Goal: Task Accomplishment & Management: Complete application form

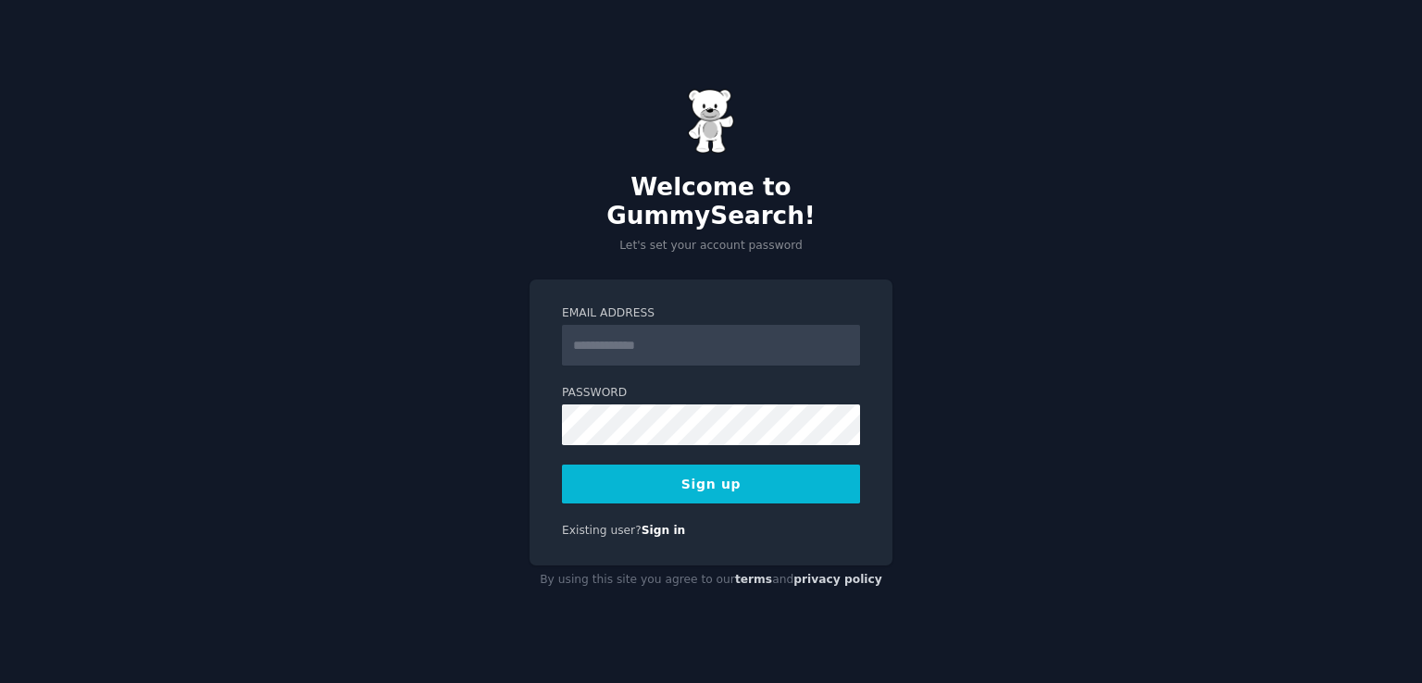
click at [760, 325] on input "Email Address" at bounding box center [711, 345] width 298 height 41
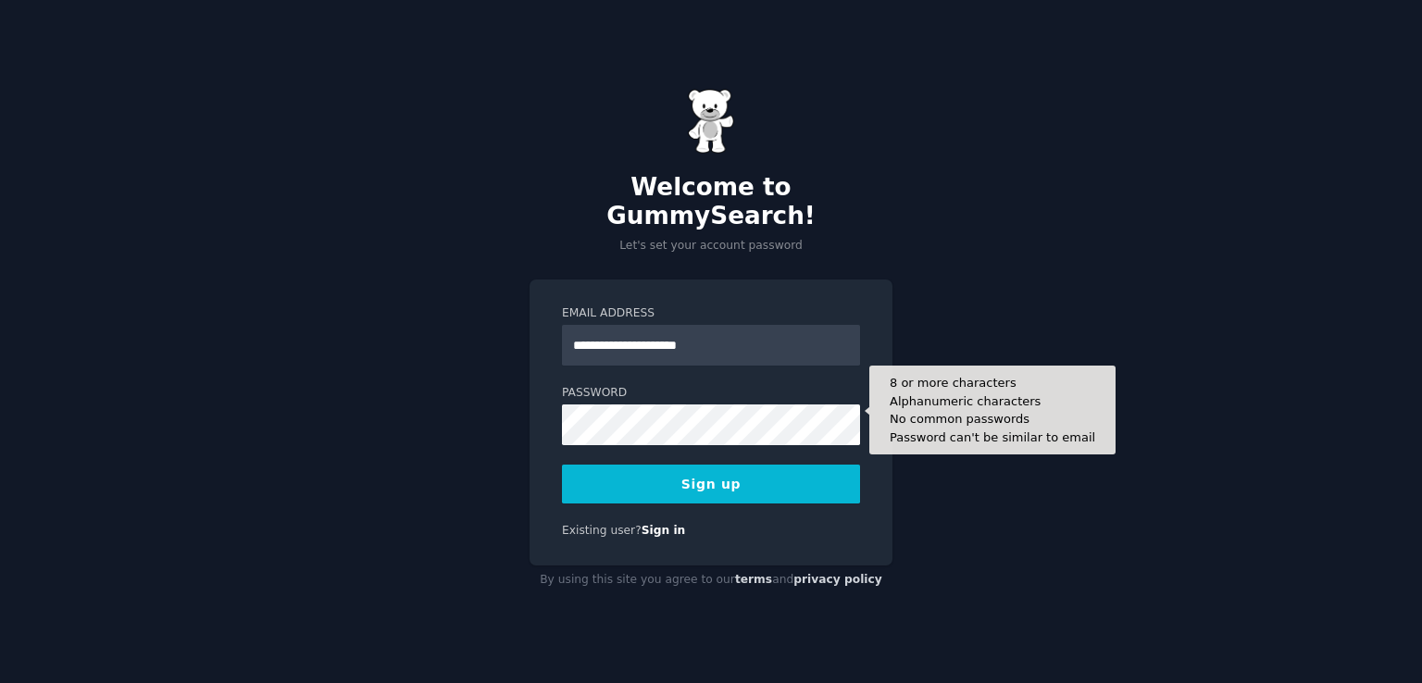
type input "**********"
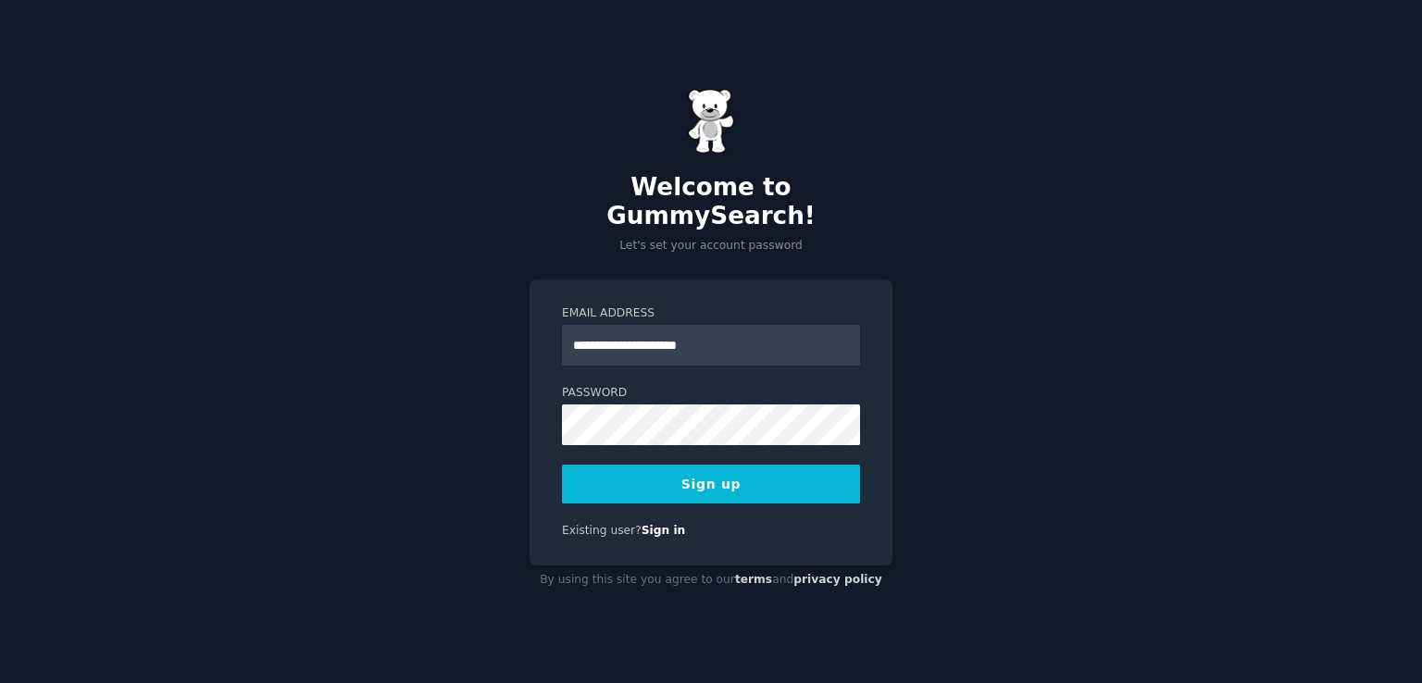
click at [712, 465] on button "Sign up" at bounding box center [711, 484] width 298 height 39
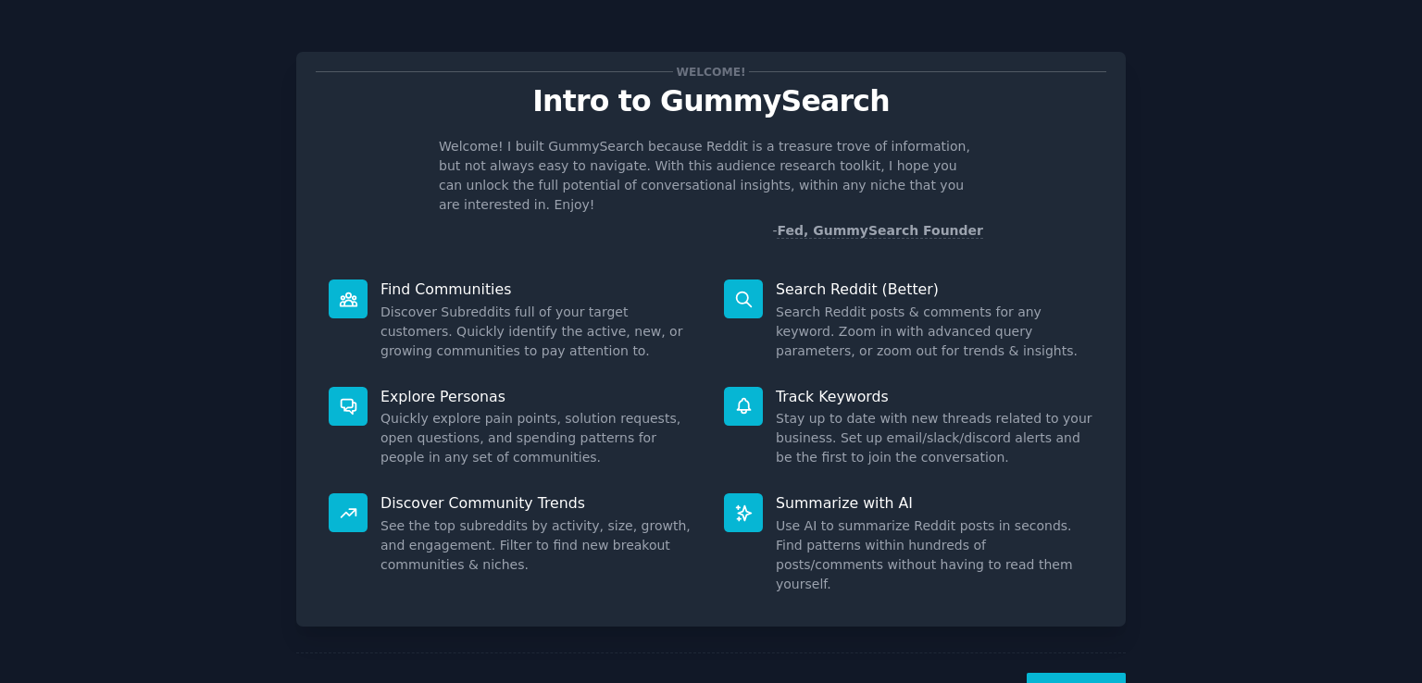
click at [1088, 673] on button "Next" at bounding box center [1075, 695] width 99 height 45
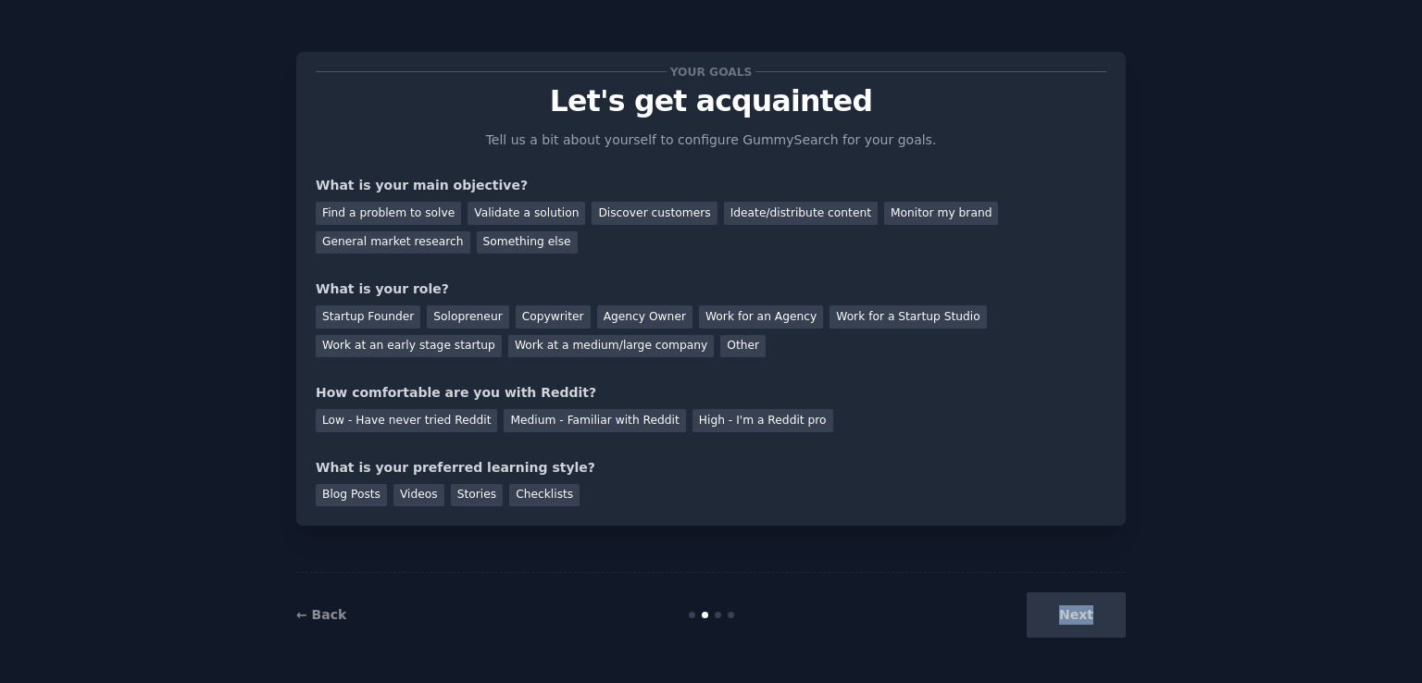
click at [1088, 649] on div "← Back Next" at bounding box center [710, 614] width 829 height 85
click at [1091, 627] on div "Next" at bounding box center [987, 614] width 277 height 45
click at [1091, 607] on div "Next" at bounding box center [987, 614] width 277 height 45
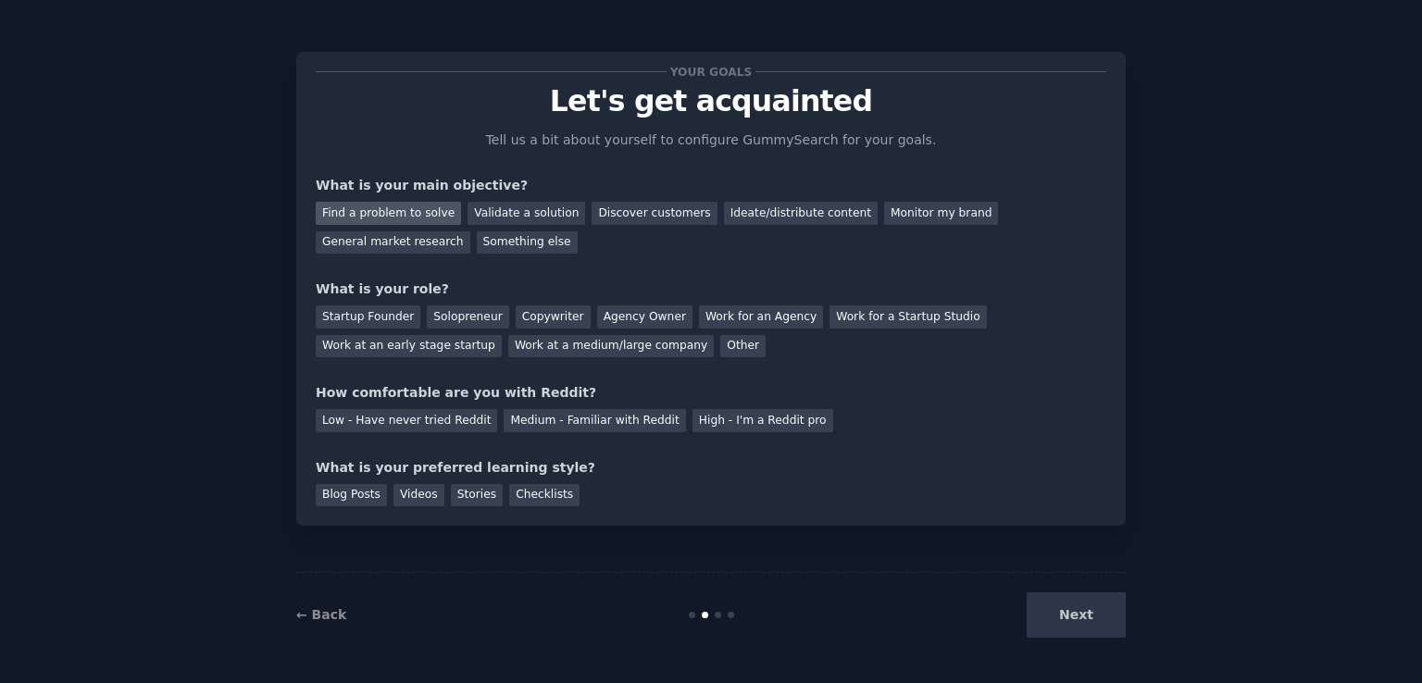
click at [418, 216] on div "Find a problem to solve" at bounding box center [388, 213] width 145 height 23
click at [456, 325] on div "Solopreneur" at bounding box center [467, 316] width 81 height 23
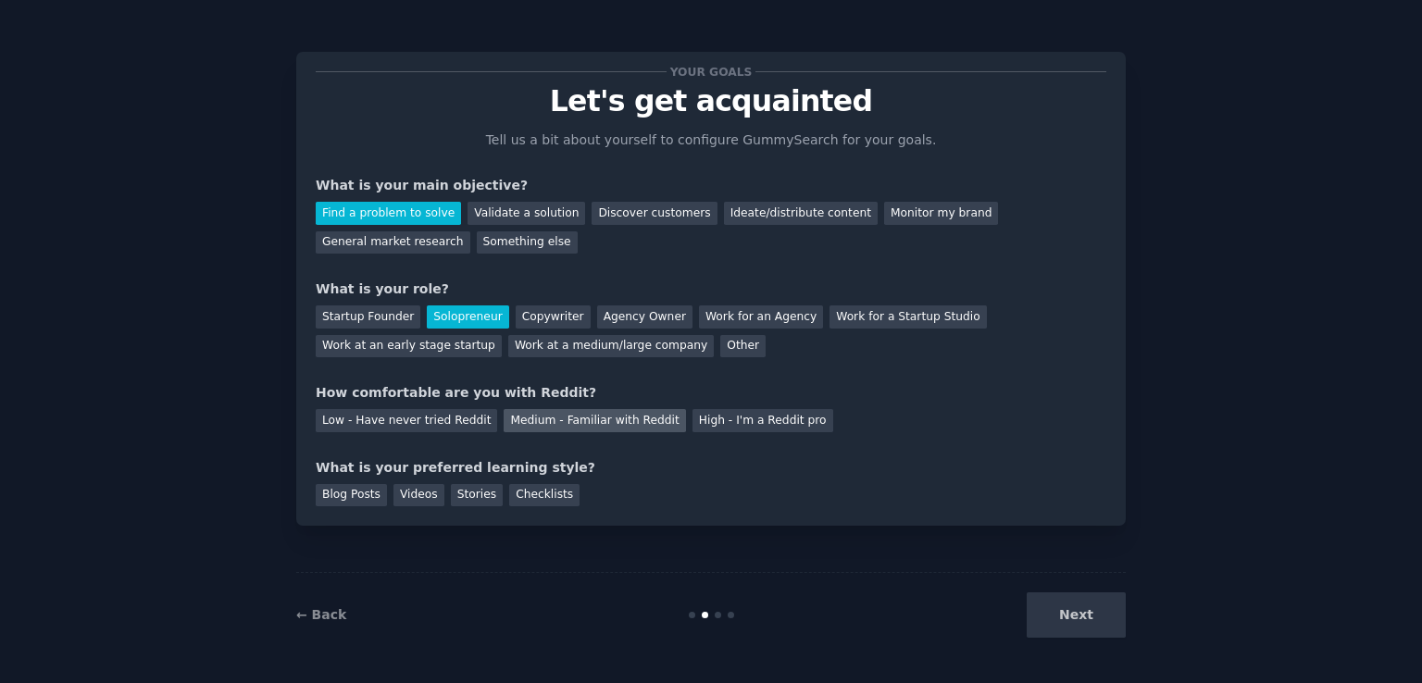
click at [507, 430] on div "Medium - Familiar with Reddit" at bounding box center [593, 420] width 181 height 23
click at [521, 501] on div "Checklists" at bounding box center [544, 495] width 70 height 23
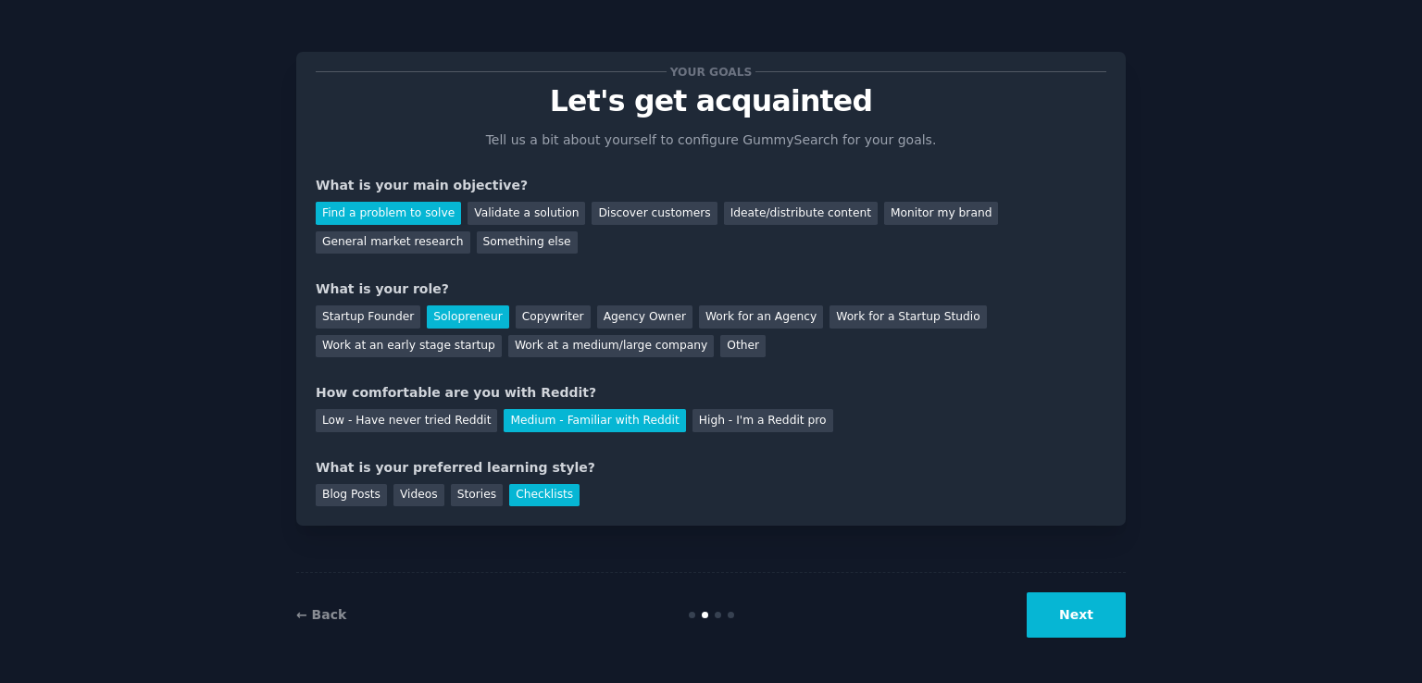
click at [1074, 599] on button "Next" at bounding box center [1075, 614] width 99 height 45
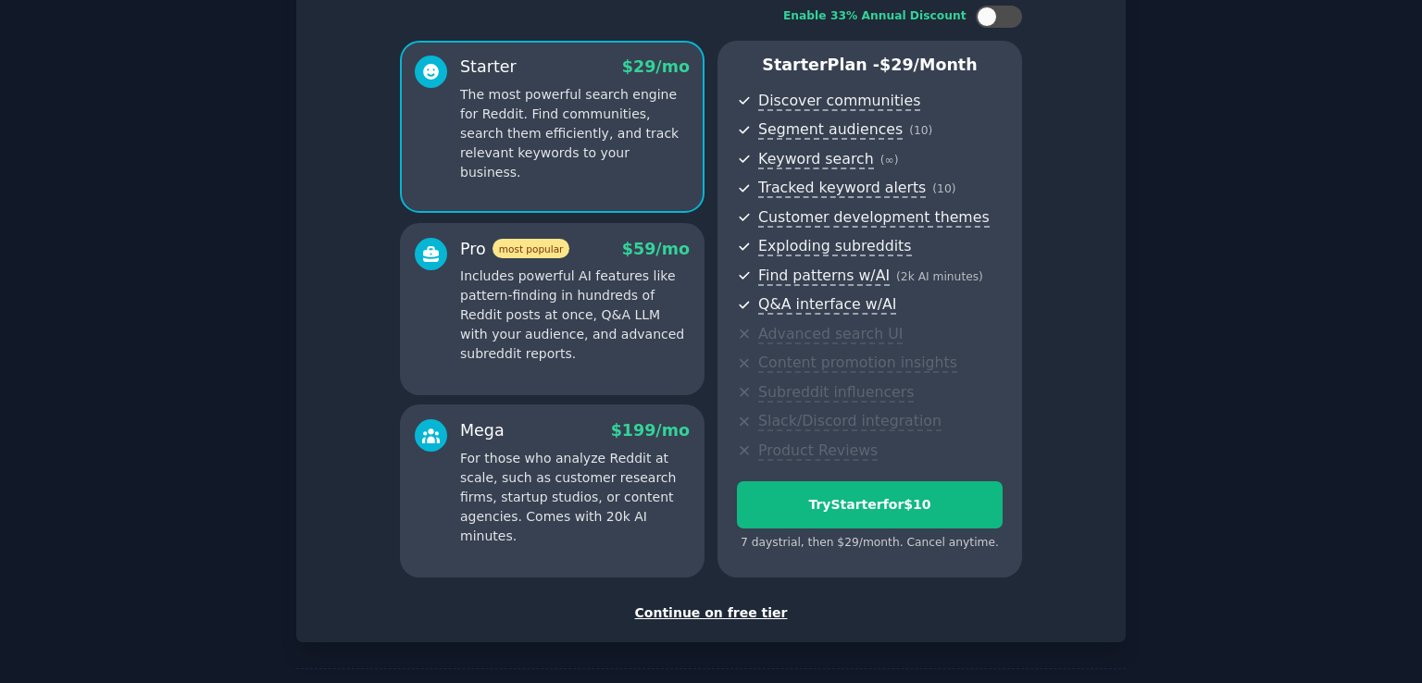
scroll to position [127, 0]
click at [729, 608] on div "Continue on free tier" at bounding box center [711, 611] width 790 height 19
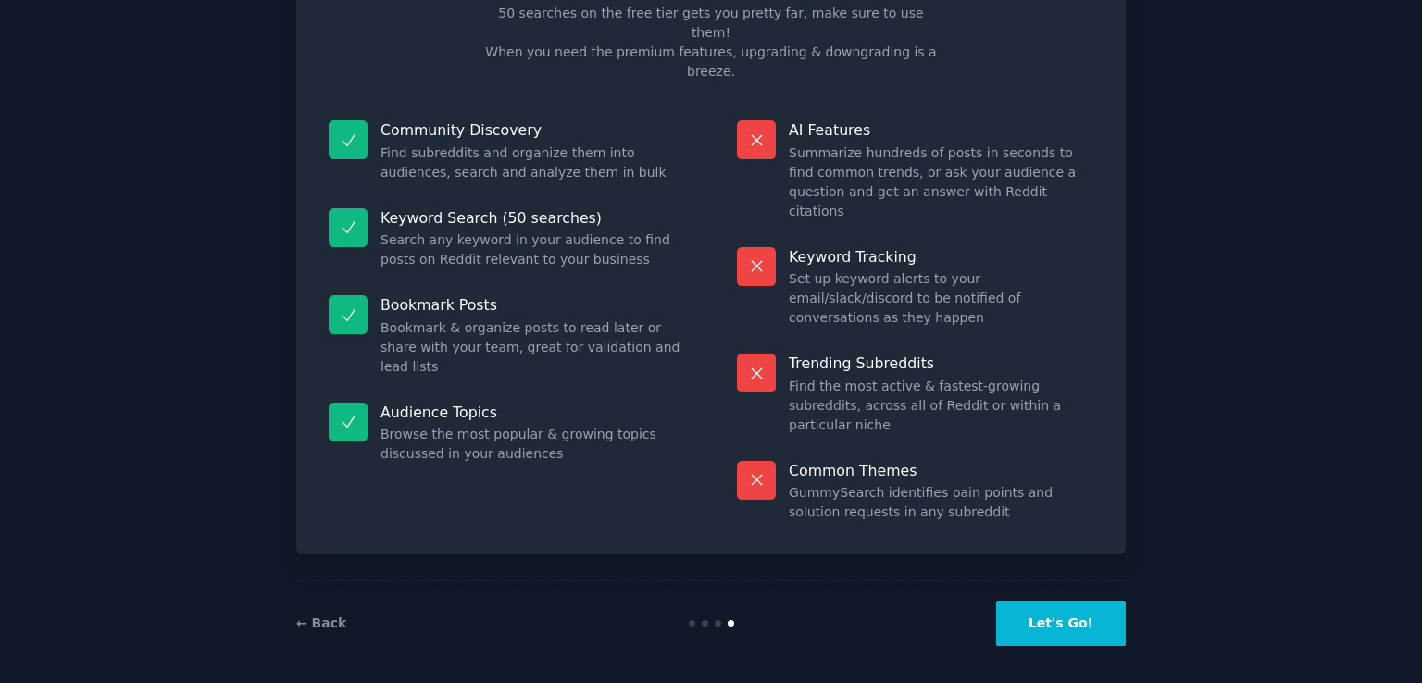
scroll to position [37, 0]
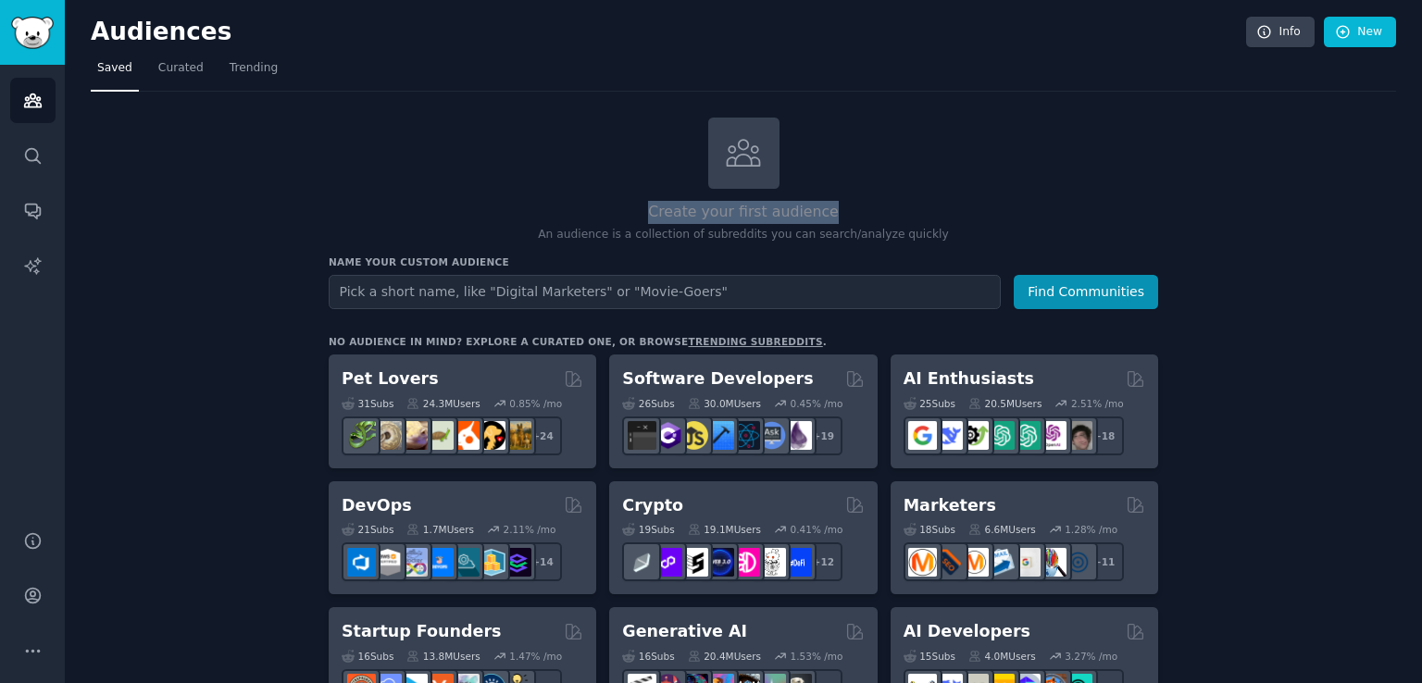
drag, startPoint x: 1421, startPoint y: 97, endPoint x: 1421, endPoint y: 197, distance: 100.0
click at [1421, 197] on main "Audiences Info New Saved Curated Trending Create your first audience An audienc…" at bounding box center [743, 341] width 1357 height 683
click at [1417, 194] on main "Audiences Info New Saved Curated Trending Create your first audience An audienc…" at bounding box center [743, 341] width 1357 height 683
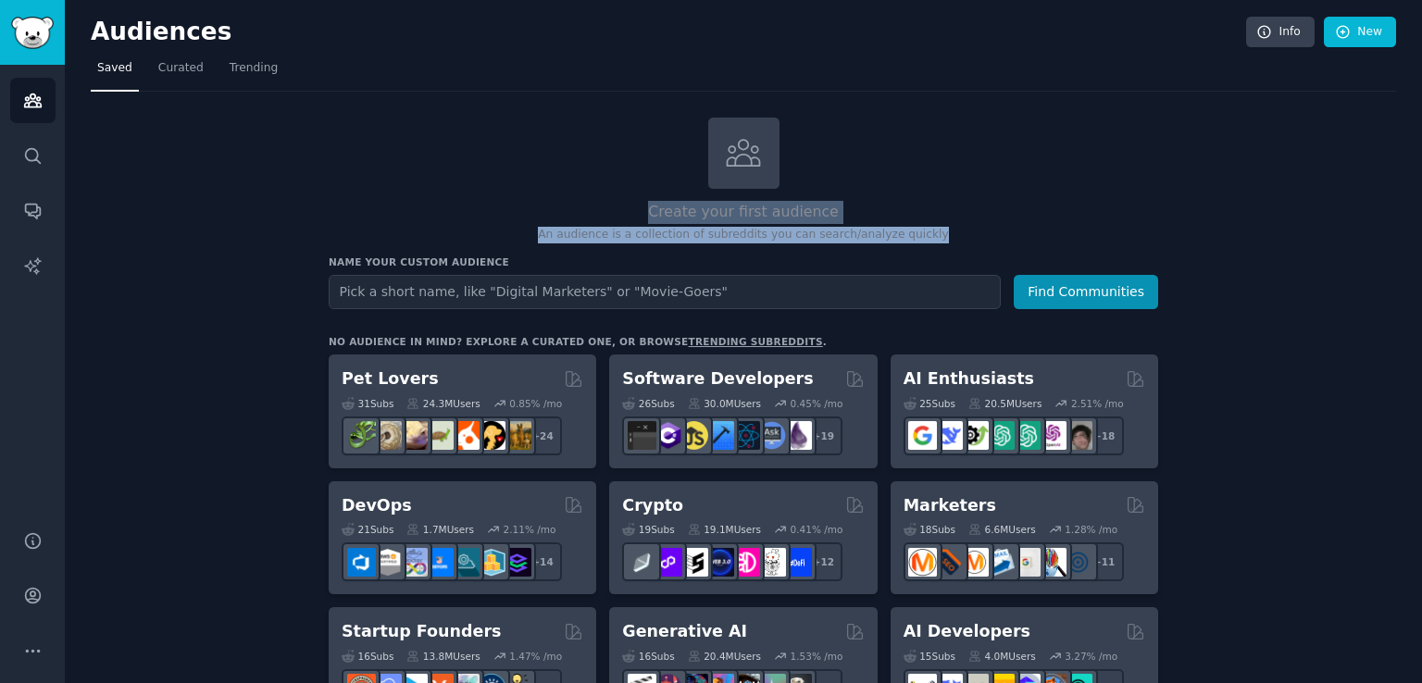
drag, startPoint x: 1421, startPoint y: 191, endPoint x: 1421, endPoint y: 226, distance: 35.2
click at [1421, 226] on main "Audiences Info New Saved Curated Trending Create your first audience An audienc…" at bounding box center [743, 341] width 1357 height 683
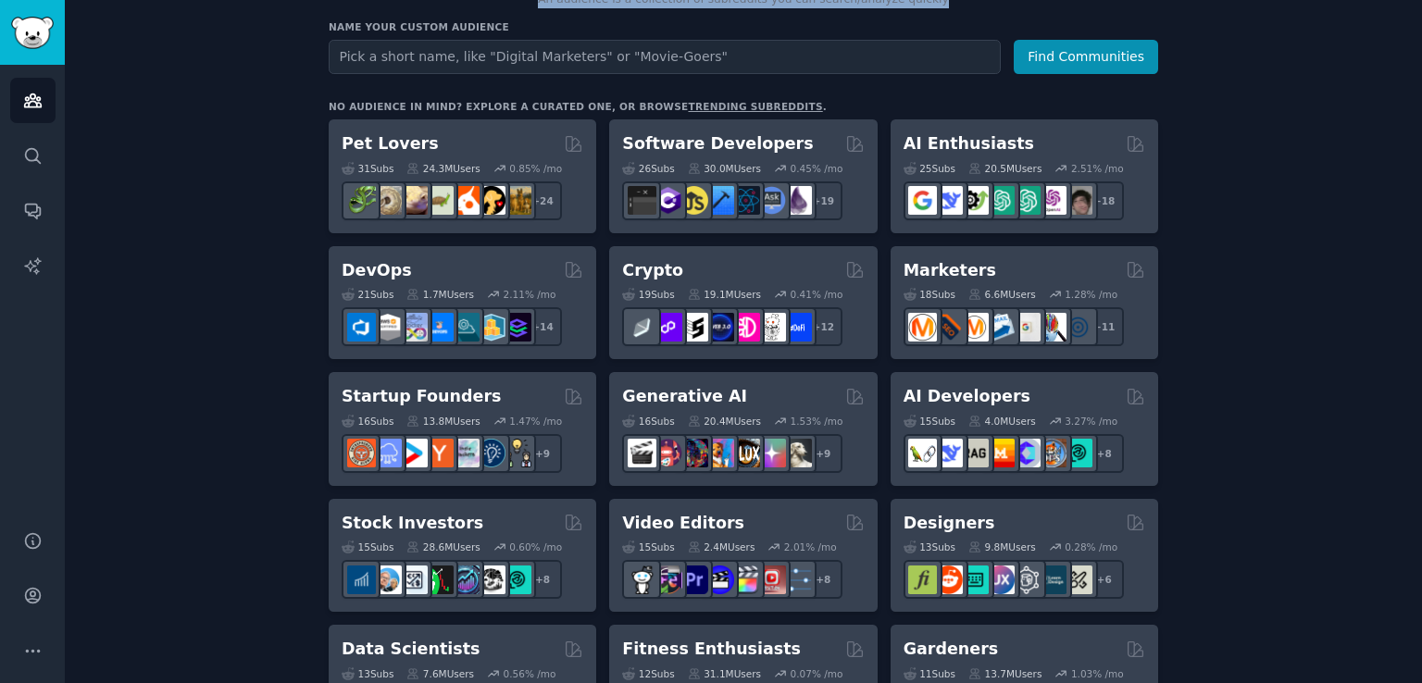
scroll to position [222, 0]
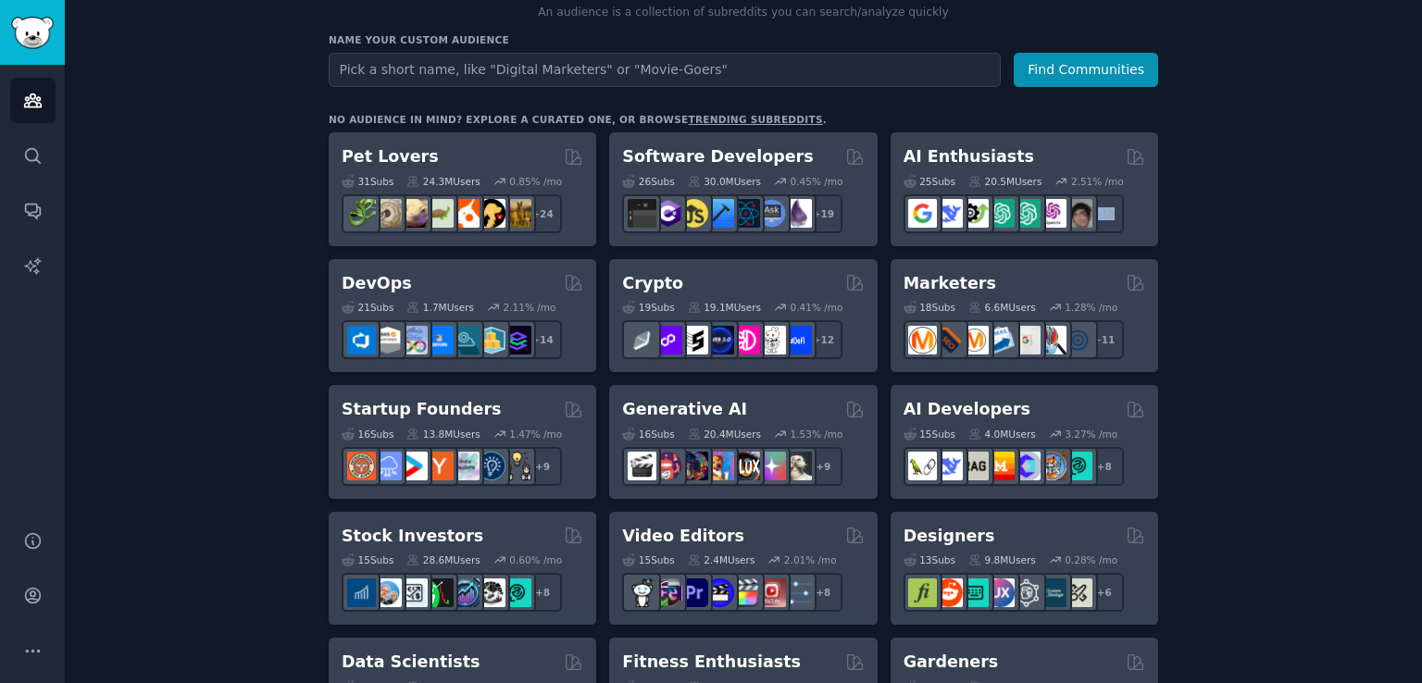
drag, startPoint x: 1421, startPoint y: 176, endPoint x: 1419, endPoint y: 195, distance: 19.5
click at [1420, 195] on main "Audiences Info New Saved Curated Trending Create your first audience An audienc…" at bounding box center [743, 341] width 1357 height 683
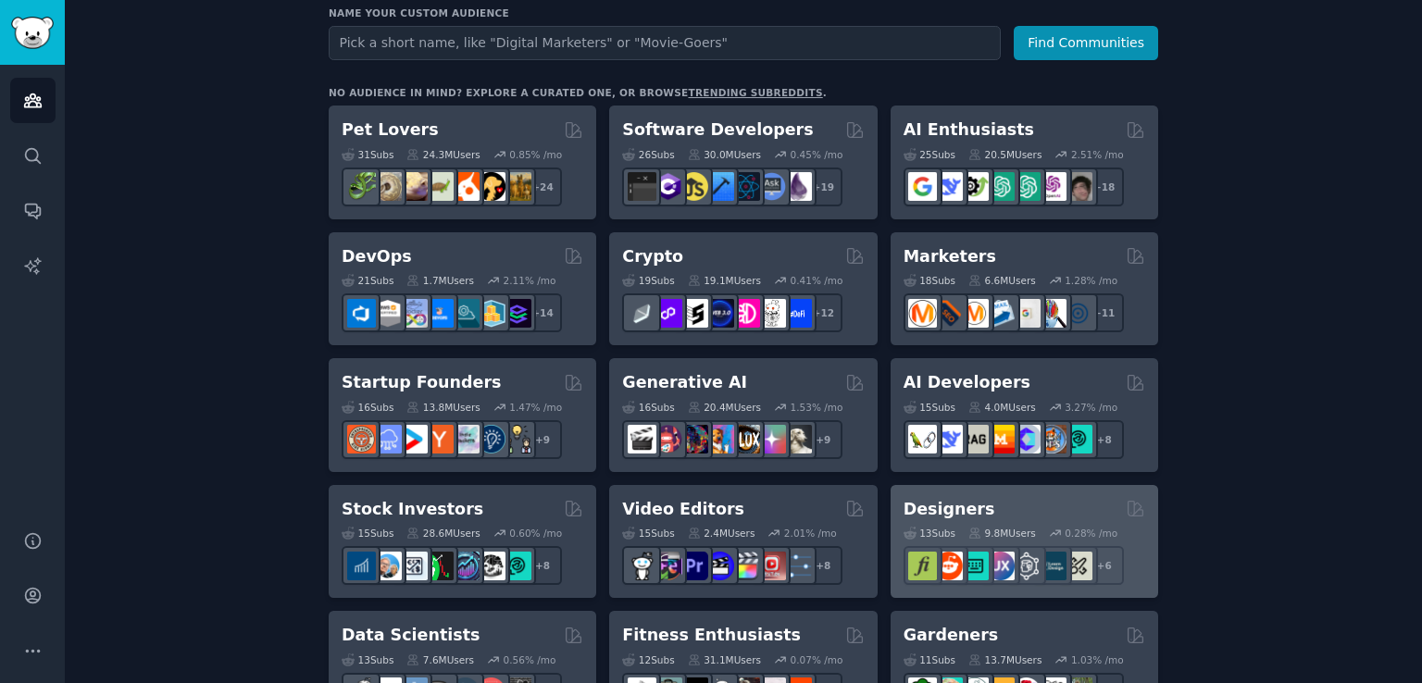
scroll to position [847, 0]
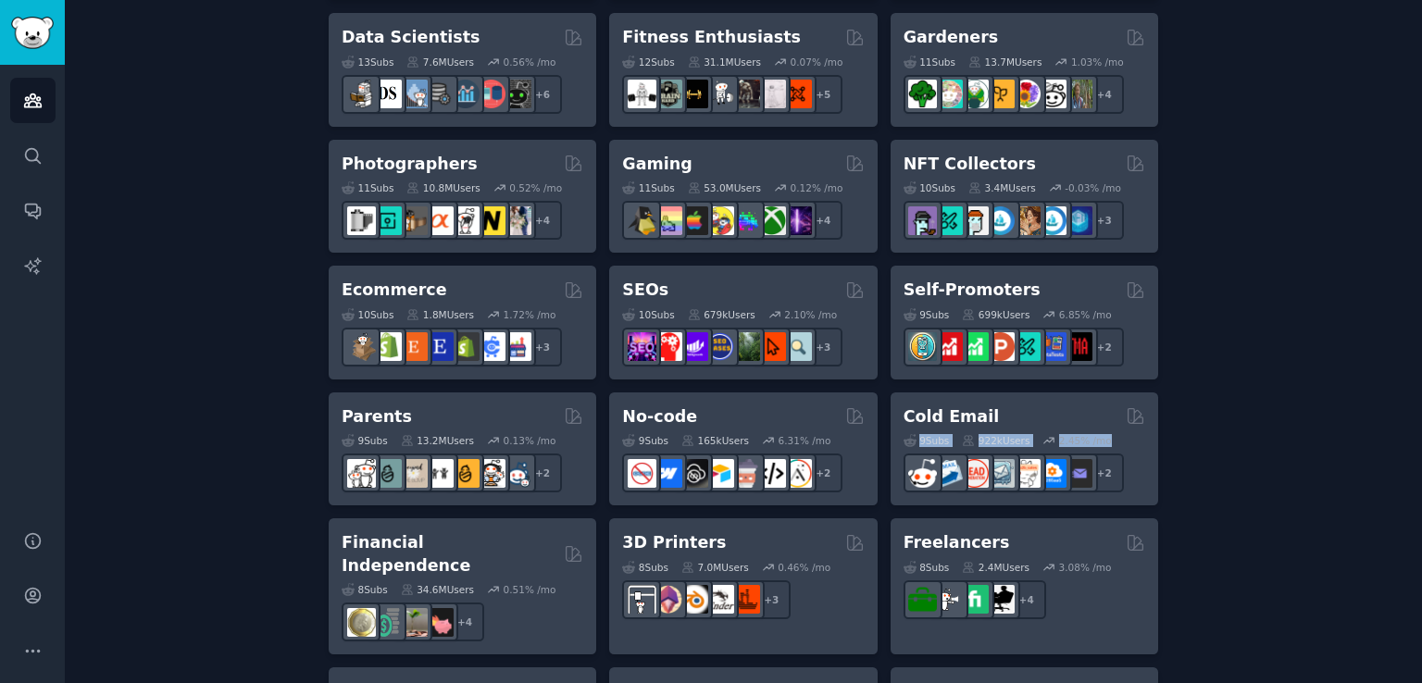
drag, startPoint x: 1421, startPoint y: 404, endPoint x: 1421, endPoint y: 437, distance: 32.4
click at [1421, 437] on main "Audiences Info New Saved Curated Trending Create your first audience An audienc…" at bounding box center [743, 341] width 1357 height 683
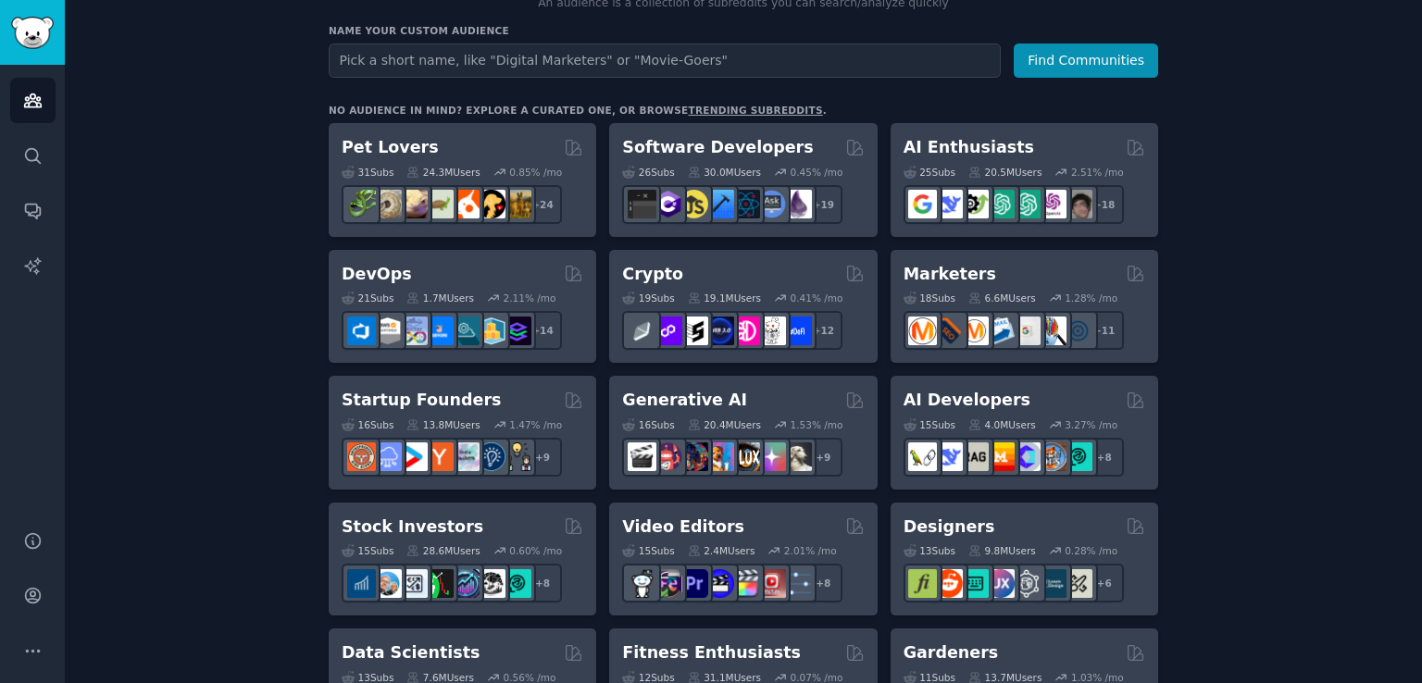
scroll to position [219, 0]
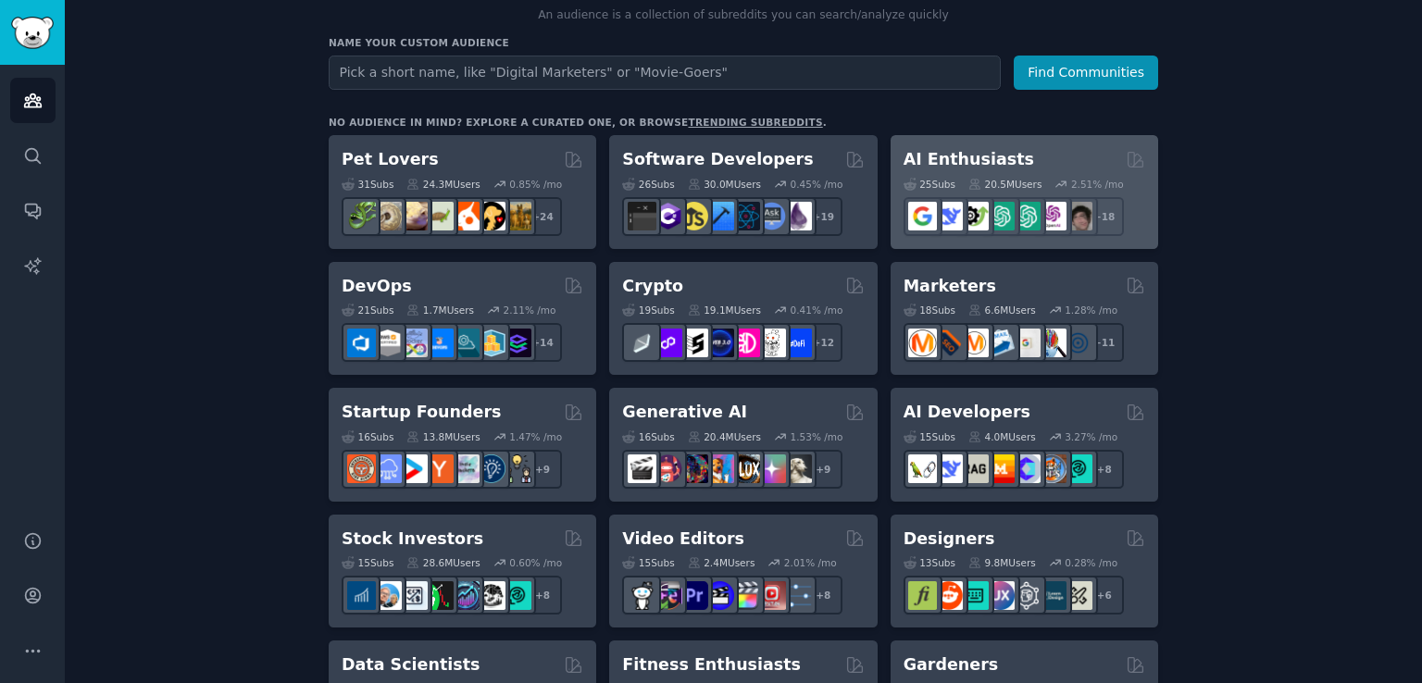
click at [1014, 171] on div "25 Sub s 20.5M Users 2.51 % /mo r/ArtificalIntelligence + 18" at bounding box center [1024, 203] width 242 height 65
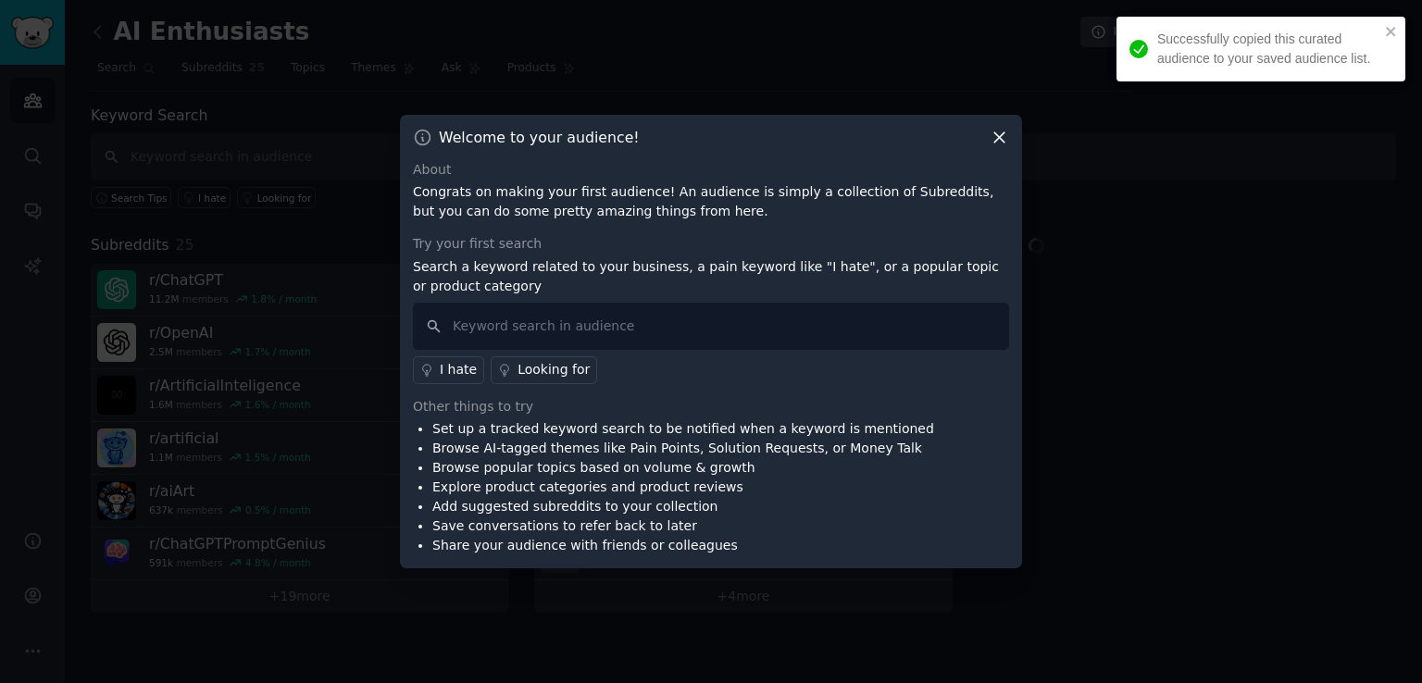
click at [1000, 143] on icon at bounding box center [998, 137] width 19 height 19
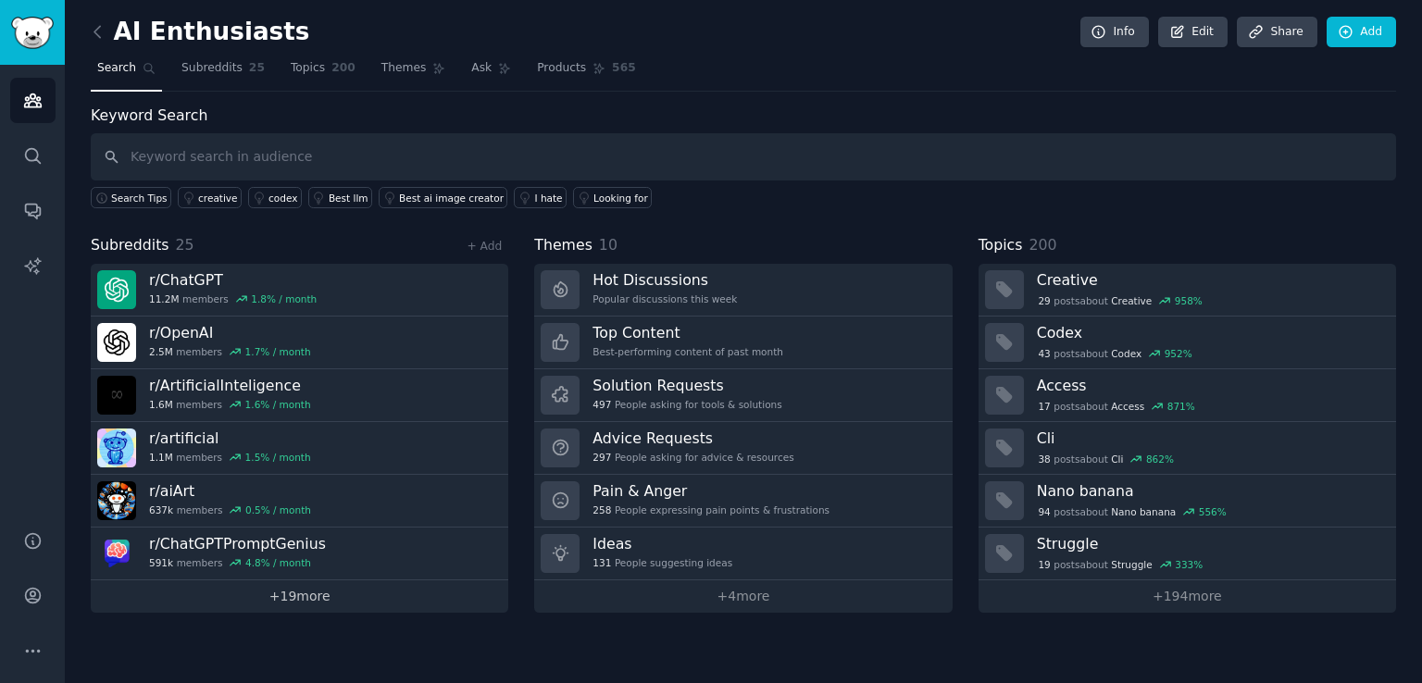
click at [313, 591] on link "+ 19 more" at bounding box center [299, 596] width 417 height 32
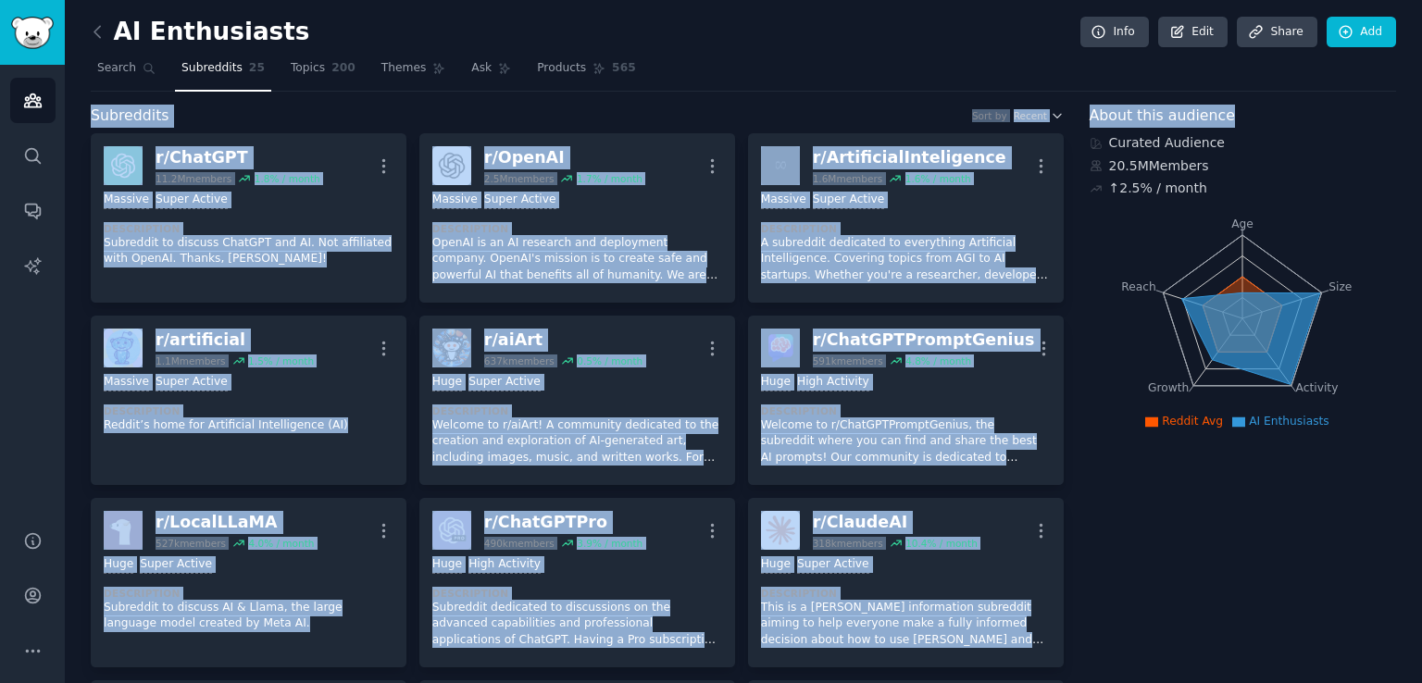
drag, startPoint x: 1416, startPoint y: 88, endPoint x: 1418, endPoint y: 104, distance: 15.8
click at [1418, 104] on main "AI Enthusiasts Info Edit Share Add Search Subreddits 25 Topics 200 Themes Ask P…" at bounding box center [743, 341] width 1357 height 683
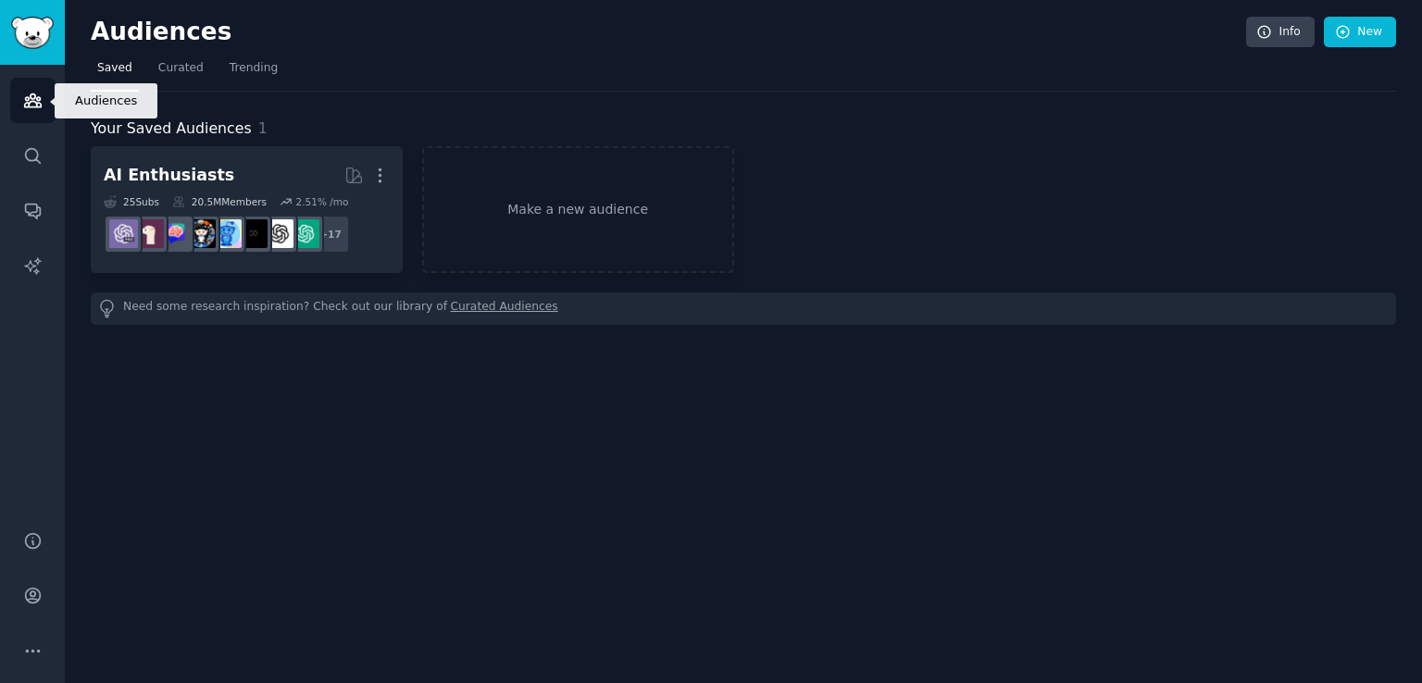
click at [37, 101] on icon "Sidebar" at bounding box center [32, 100] width 17 height 13
click at [43, 27] on img "Sidebar" at bounding box center [32, 33] width 43 height 32
click at [526, 207] on link "Make a new audience" at bounding box center [578, 209] width 312 height 127
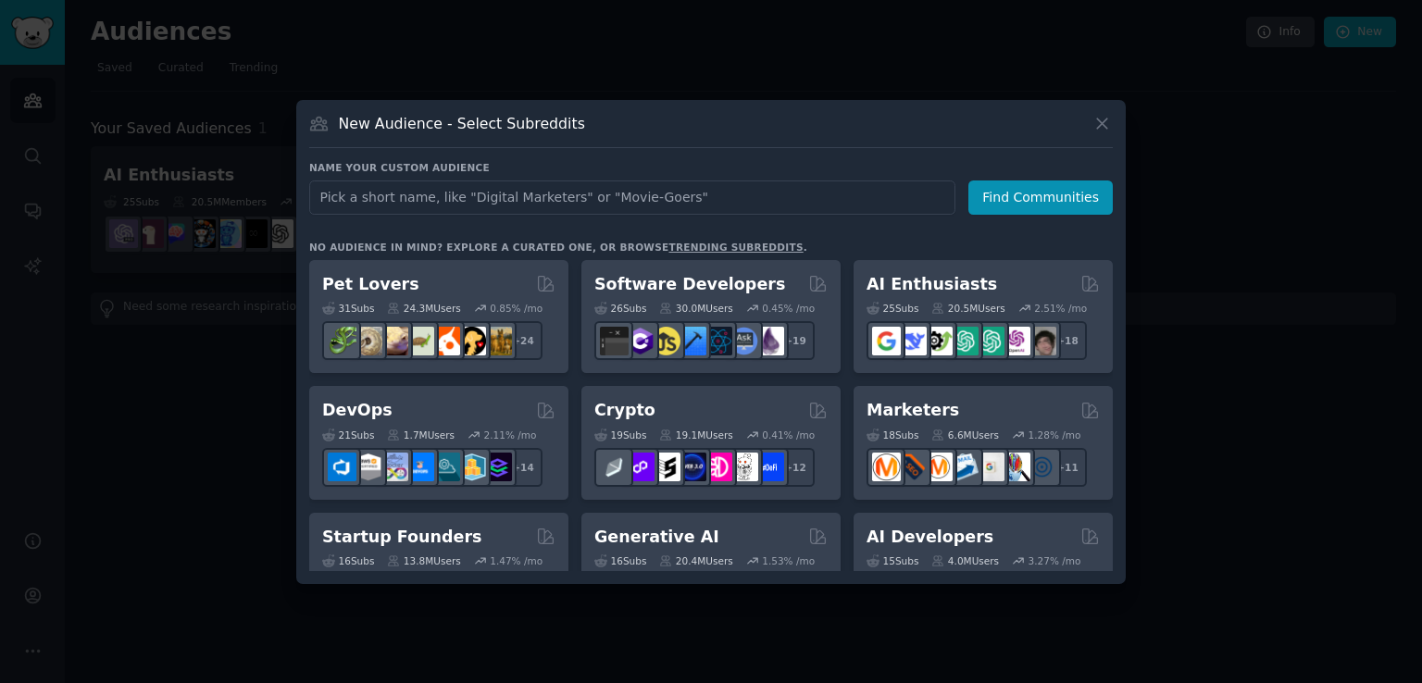
click at [1123, 294] on div "New Audience - Select Subreddits Name your custom audience Audience Name Find C…" at bounding box center [710, 342] width 829 height 484
click at [812, 229] on div "Name your custom audience Audience Name Find Communities No audience in mind? E…" at bounding box center [710, 366] width 803 height 410
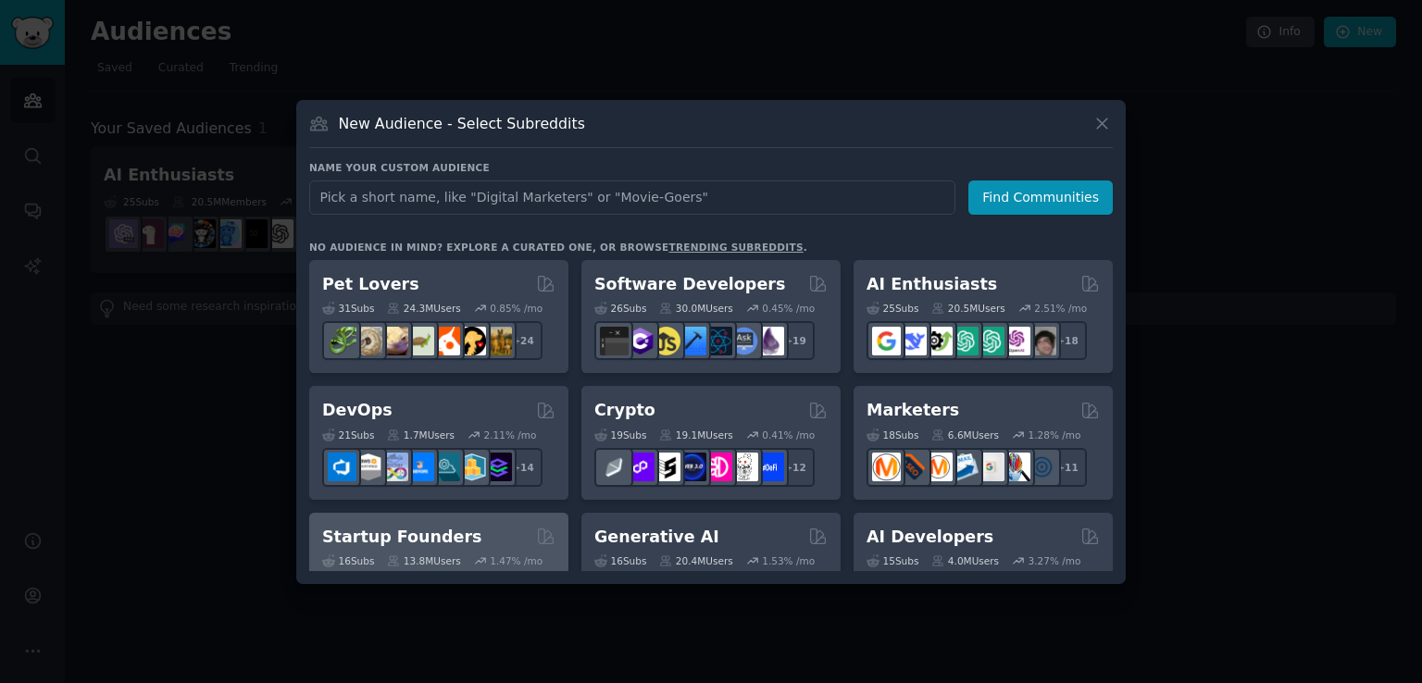
click at [458, 548] on div "16 Sub s 13.8M Users 1.47 % /mo + 9" at bounding box center [438, 580] width 233 height 65
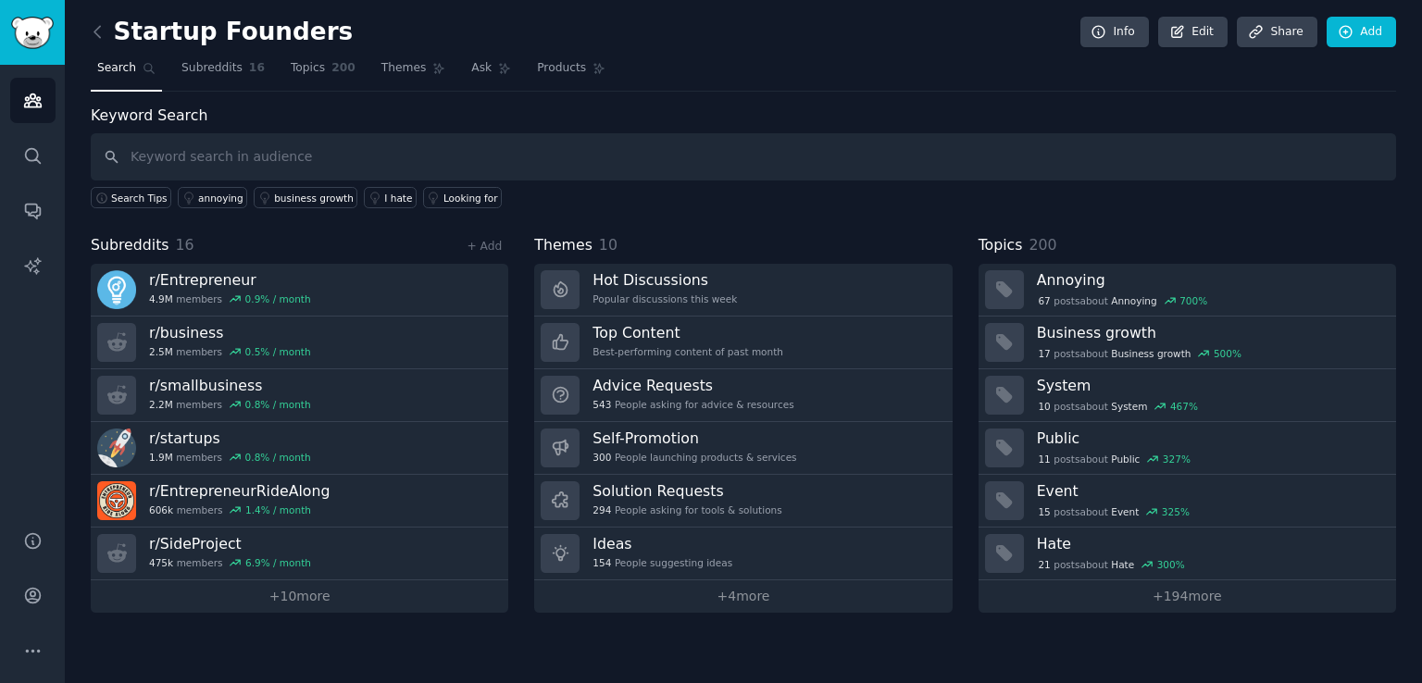
click at [439, 229] on div "Keyword Search Search Tips annoying business growth I hate Looking for Subreddi…" at bounding box center [743, 359] width 1305 height 508
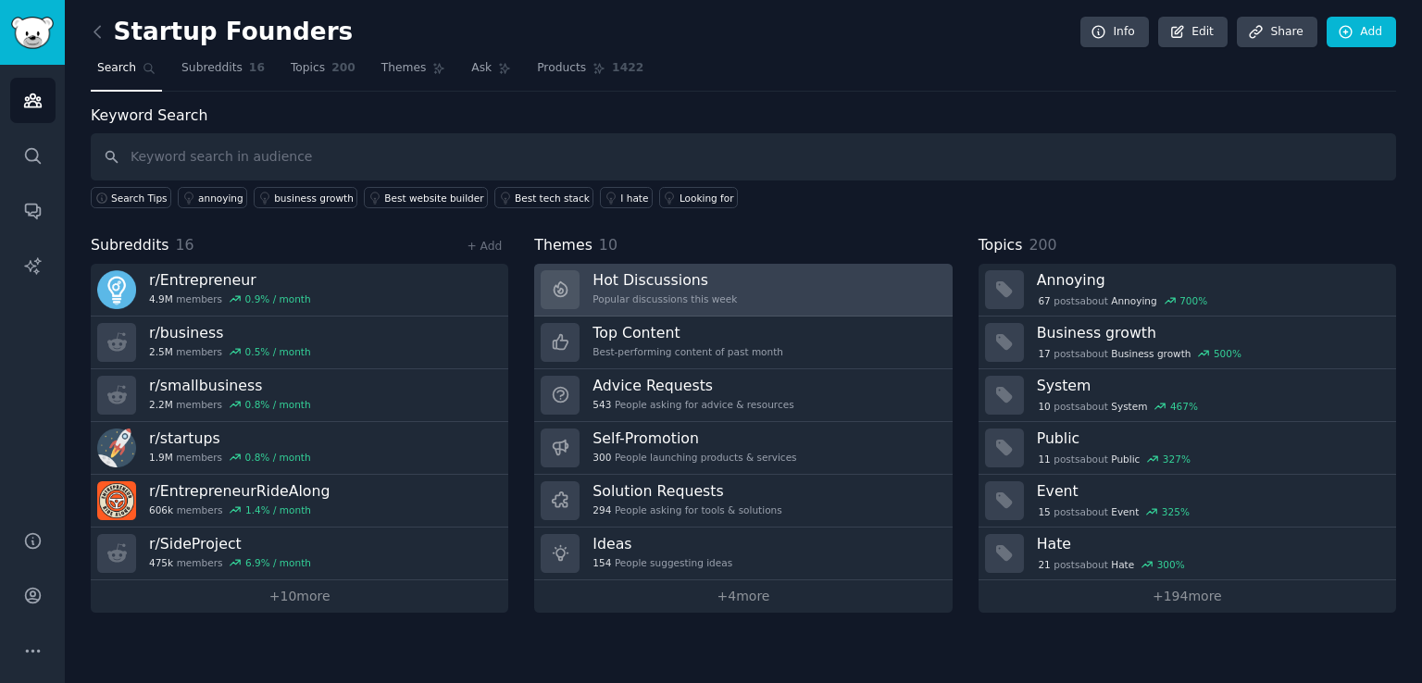
click at [633, 287] on h3 "Hot Discussions" at bounding box center [664, 279] width 144 height 19
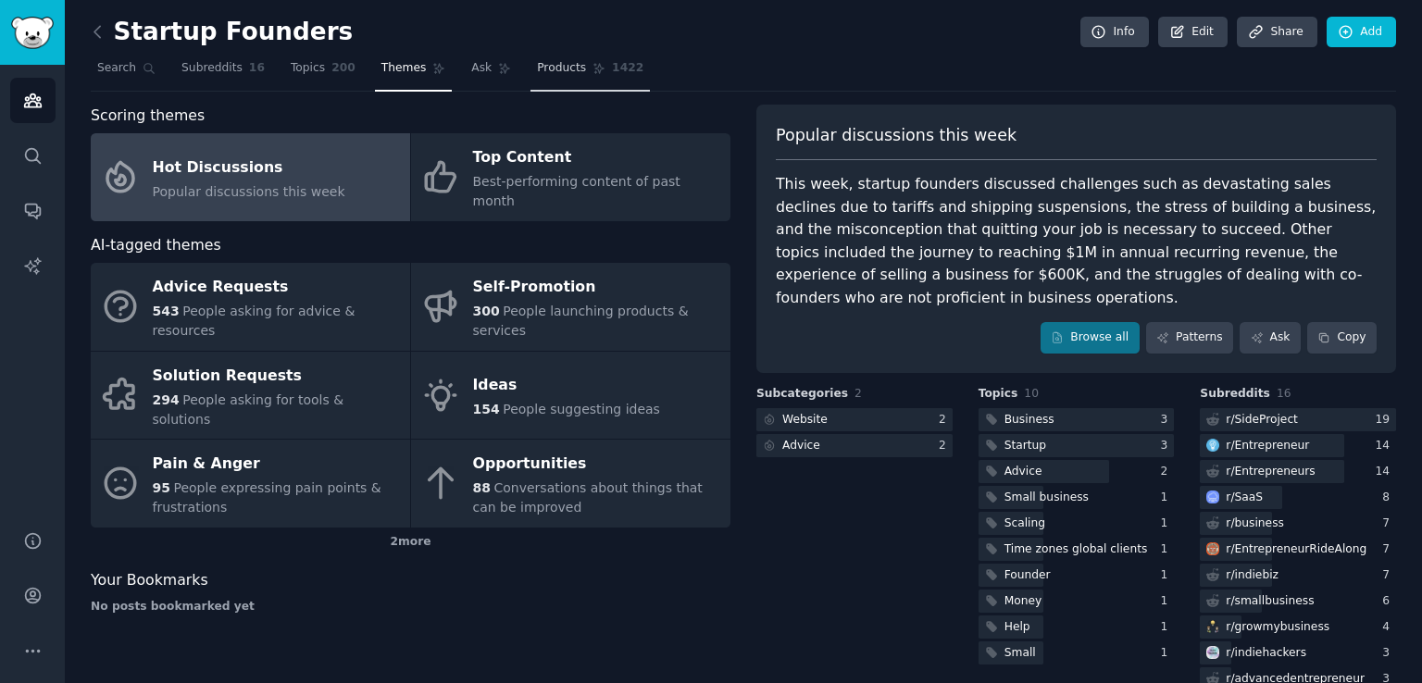
click at [539, 68] on span "Products" at bounding box center [561, 68] width 49 height 17
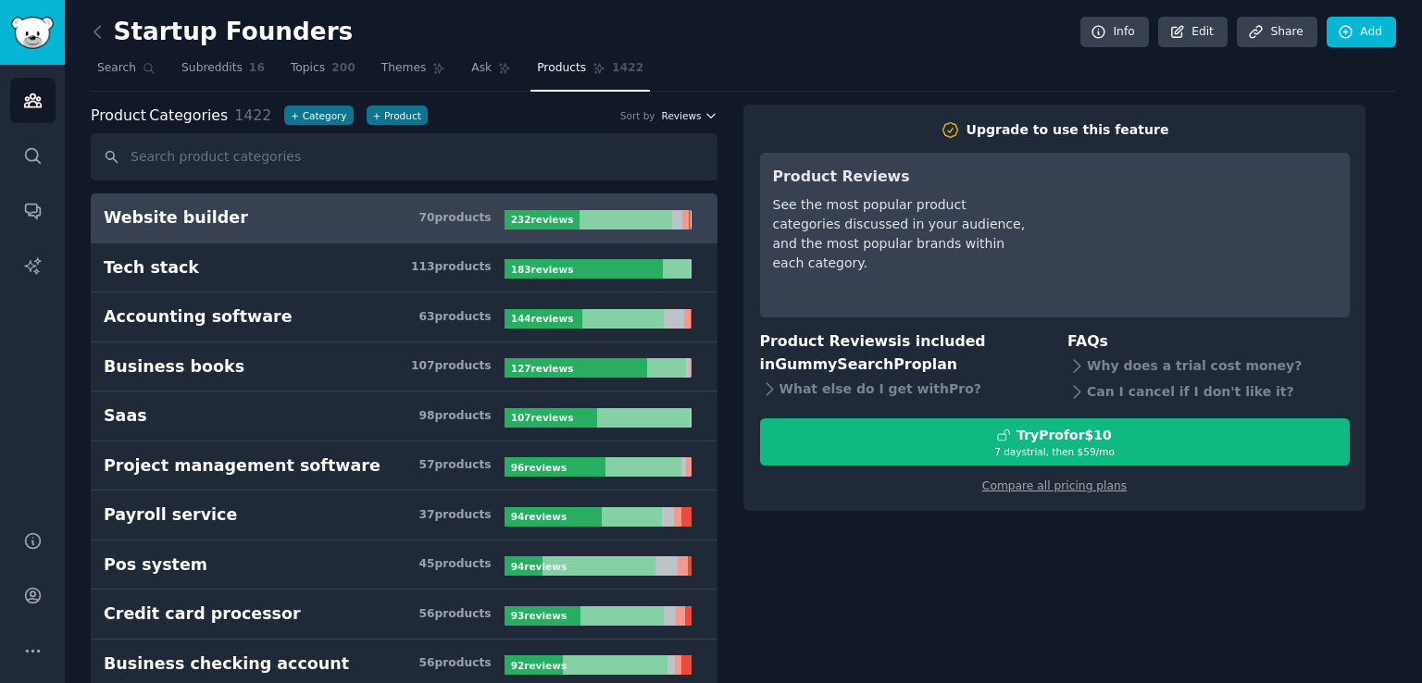
click at [707, 116] on icon "button" at bounding box center [710, 115] width 13 height 13
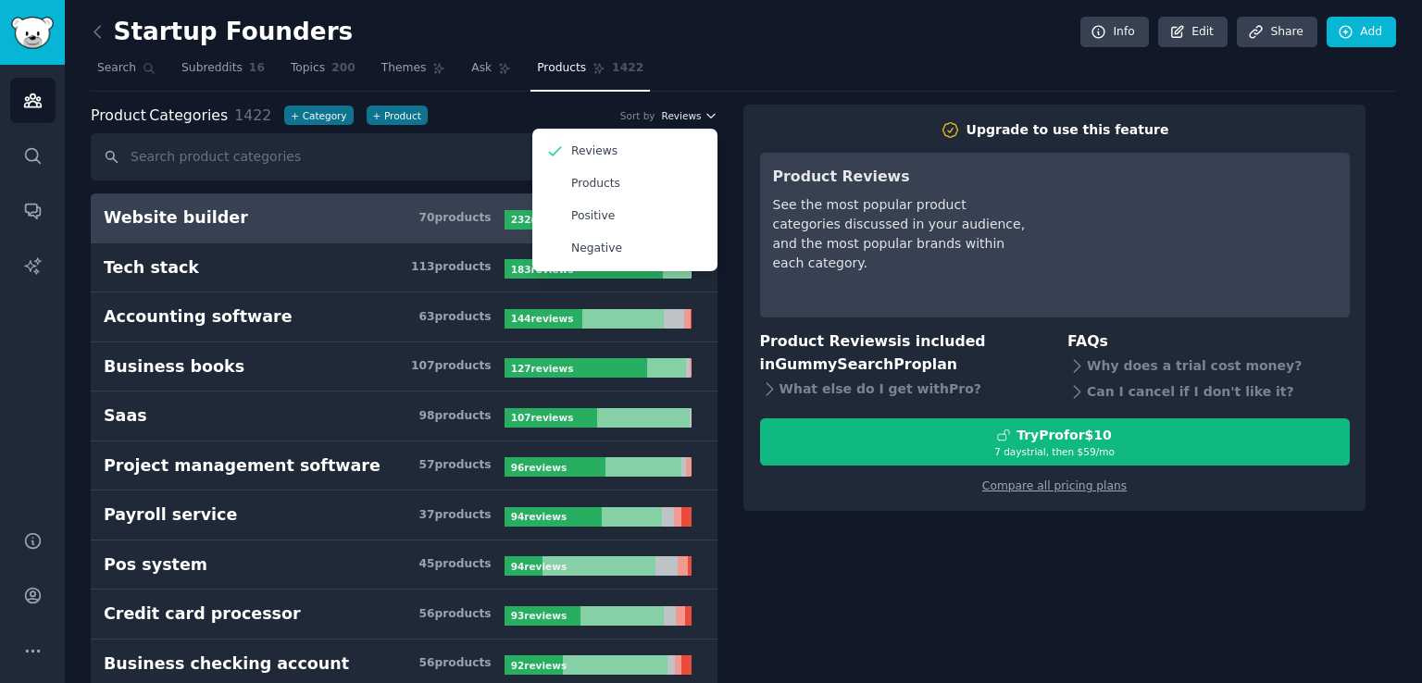
click at [707, 116] on icon "button" at bounding box center [710, 115] width 13 height 13
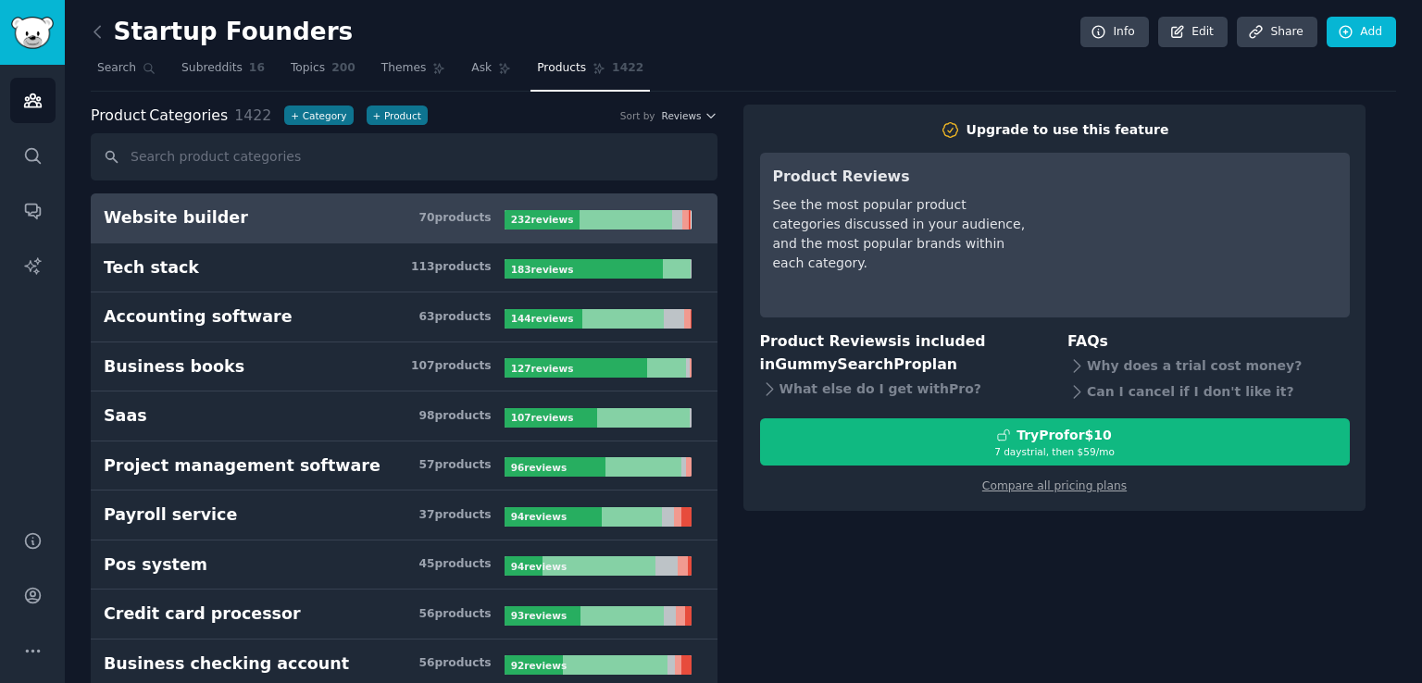
click at [1421, 117] on main "Startup Founders Info Edit Share Add Search Subreddits 16 Topics 200 Themes Ask…" at bounding box center [743, 341] width 1357 height 683
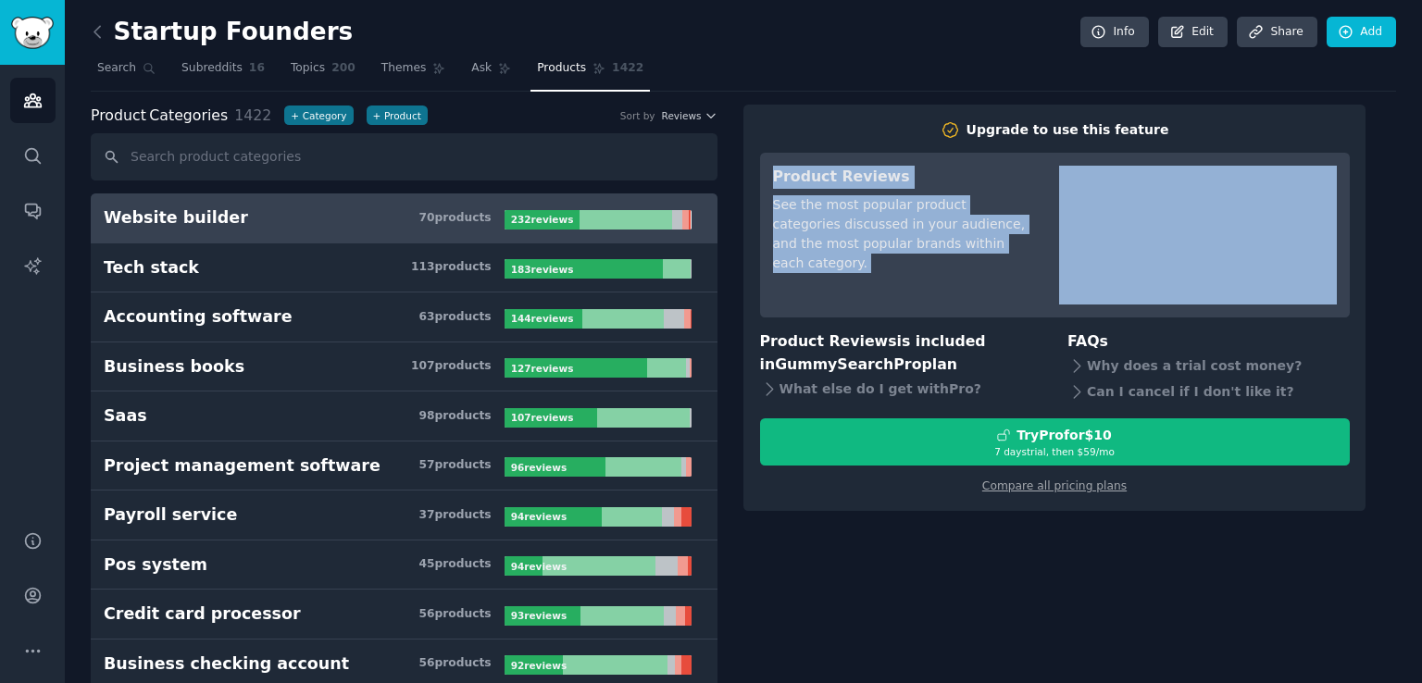
drag, startPoint x: 1421, startPoint y: 117, endPoint x: 1421, endPoint y: 189, distance: 72.2
click at [1421, 189] on main "Startup Founders Info Edit Share Add Search Subreddits 16 Topics 200 Themes Ask…" at bounding box center [743, 341] width 1357 height 683
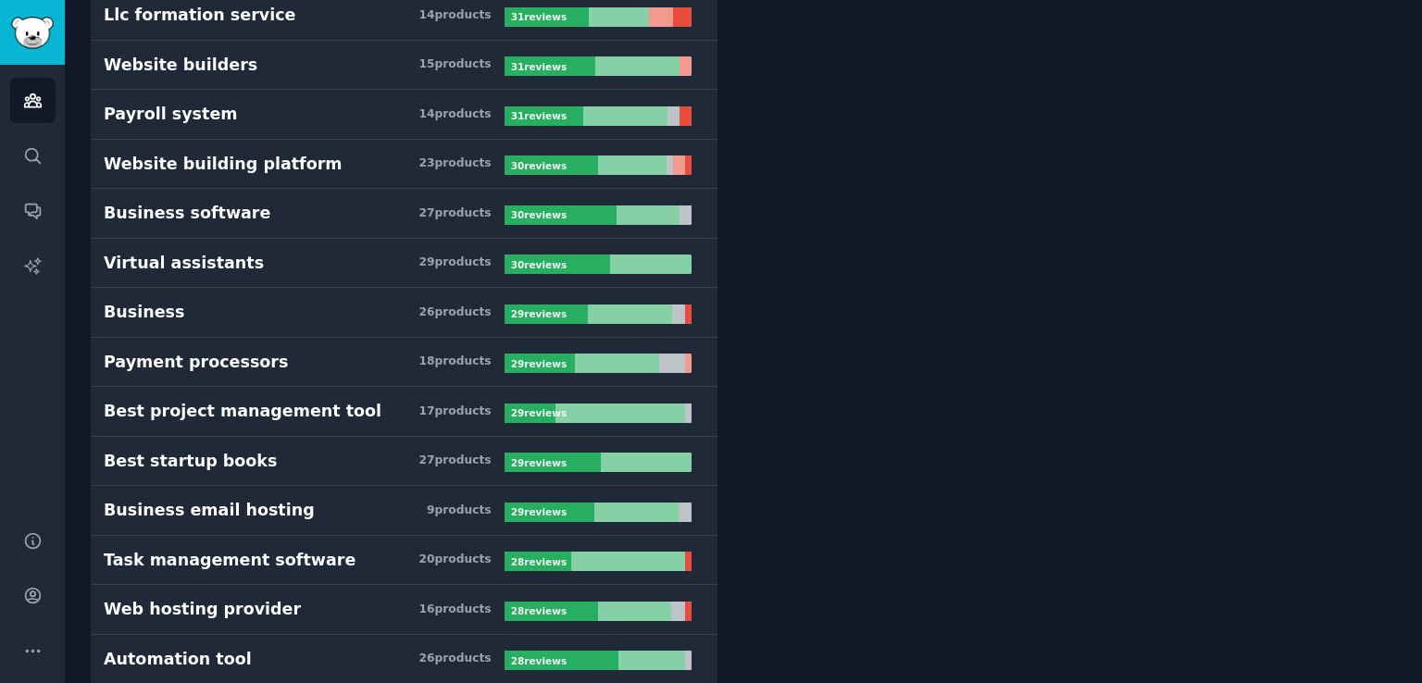
scroll to position [3584, 0]
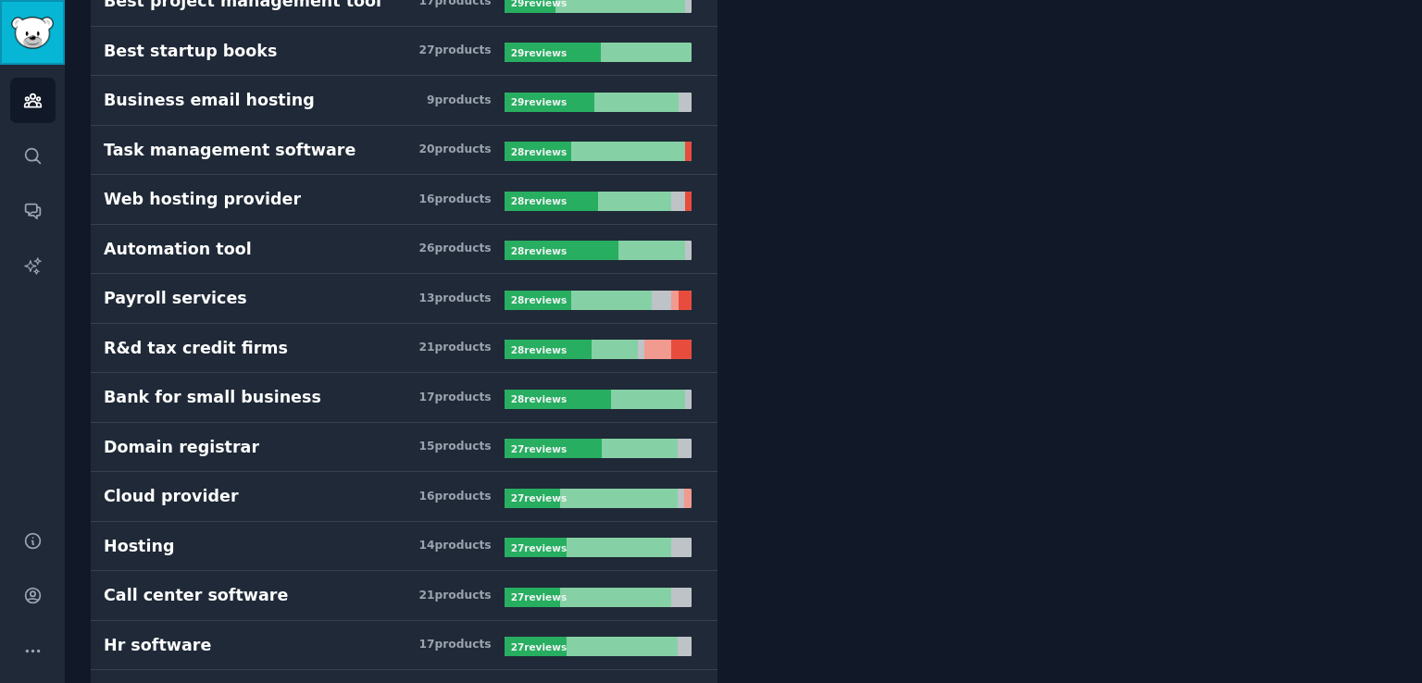
click at [44, 45] on img "Sidebar" at bounding box center [32, 33] width 43 height 32
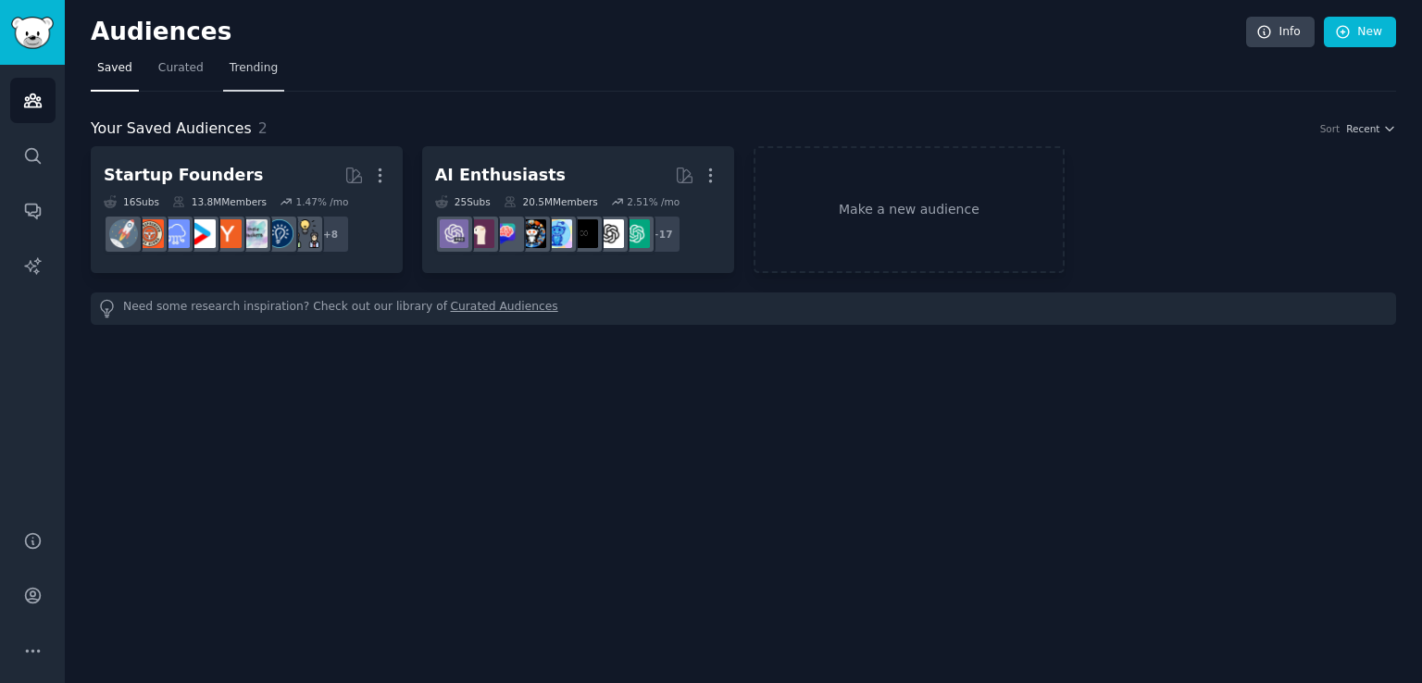
click at [230, 64] on span "Trending" at bounding box center [254, 68] width 48 height 17
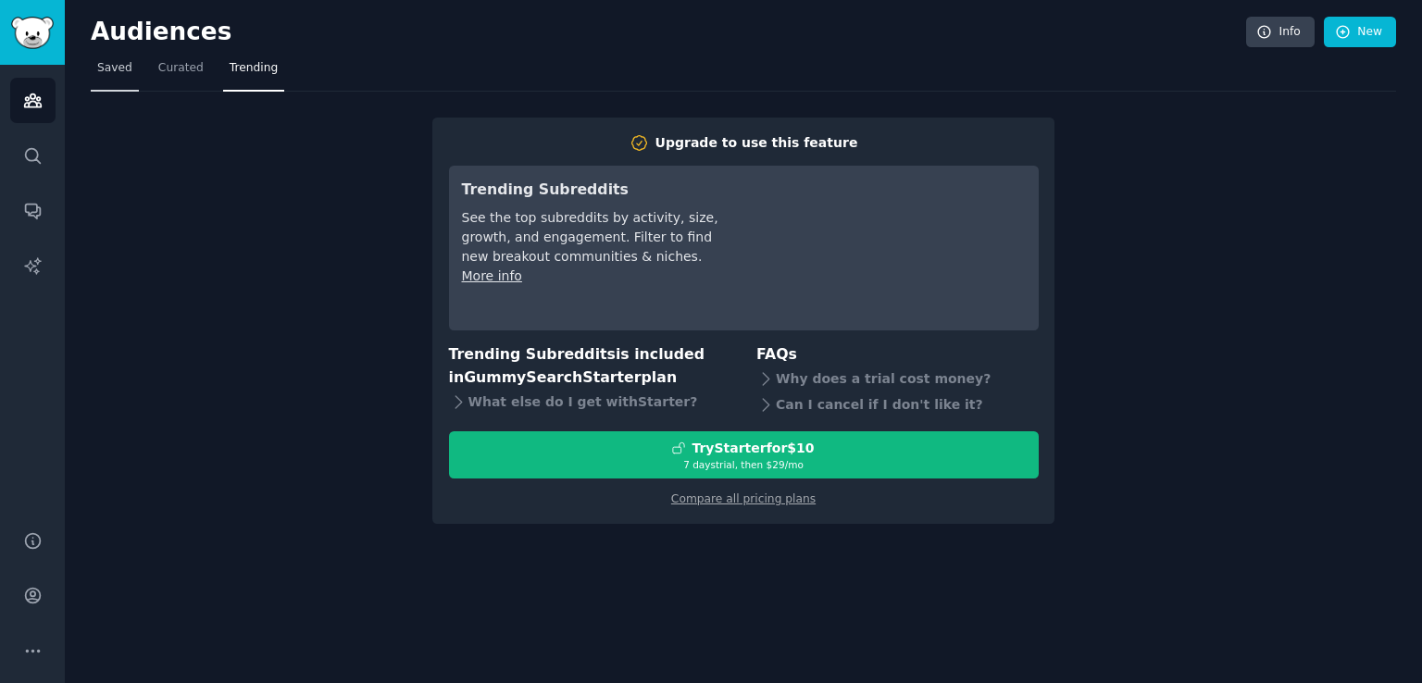
click at [95, 65] on link "Saved" at bounding box center [115, 73] width 48 height 38
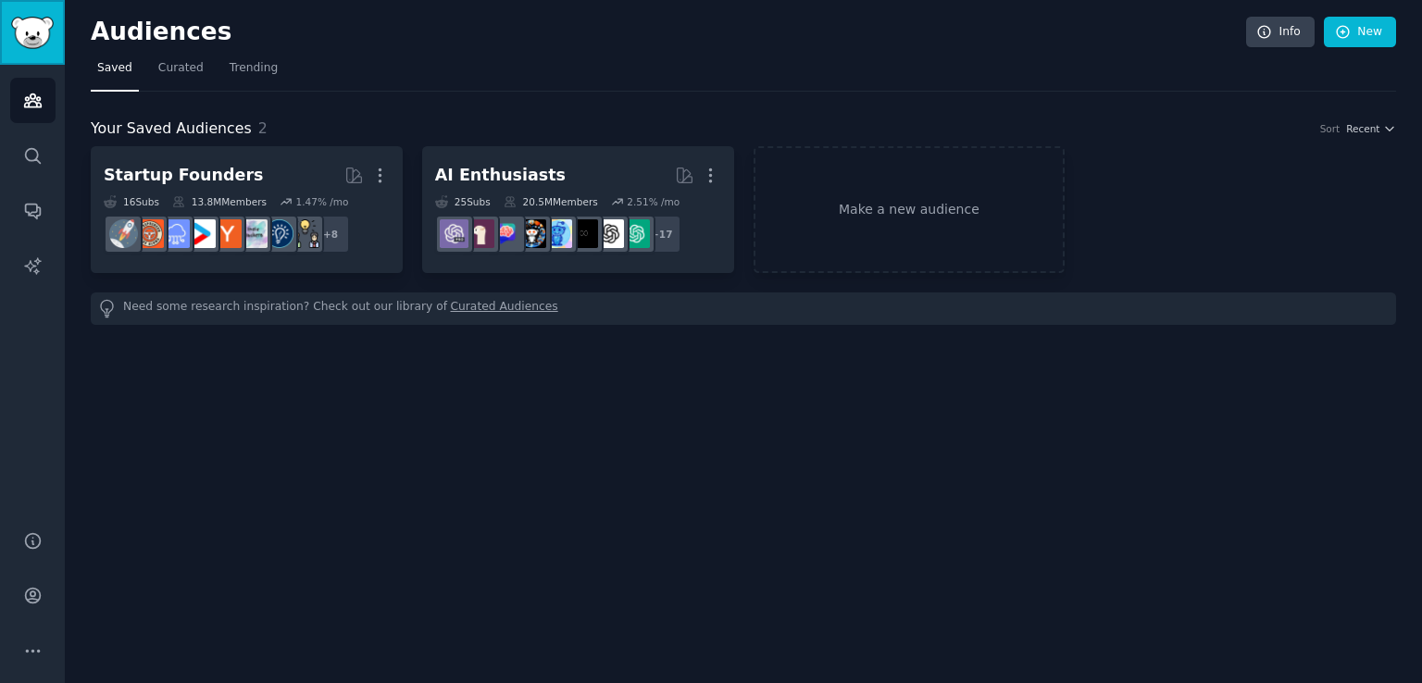
click at [62, 43] on link "Sidebar" at bounding box center [32, 32] width 65 height 65
click at [52, 38] on img "Sidebar" at bounding box center [32, 33] width 43 height 32
click at [900, 197] on link "Make a new audience" at bounding box center [909, 209] width 312 height 127
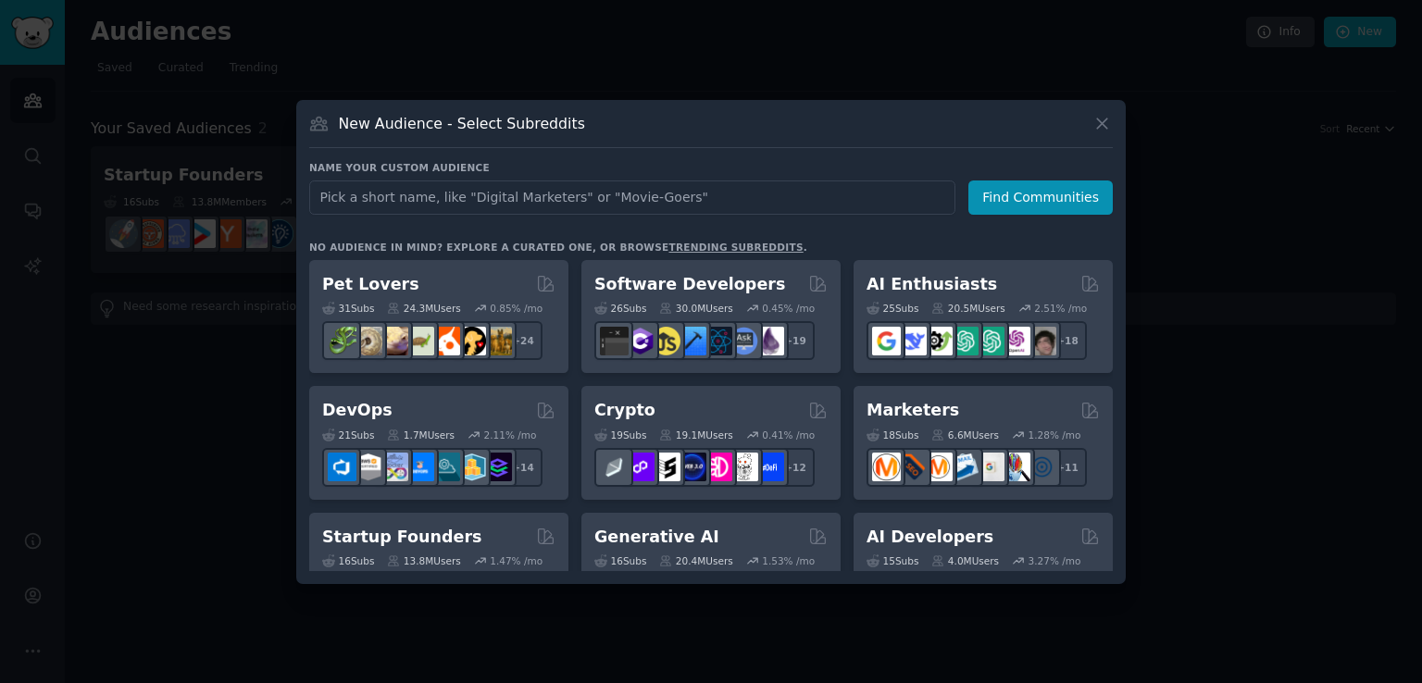
click at [1122, 237] on div "New Audience - Select Subreddits Name your custom audience Audience Name Find C…" at bounding box center [710, 342] width 829 height 484
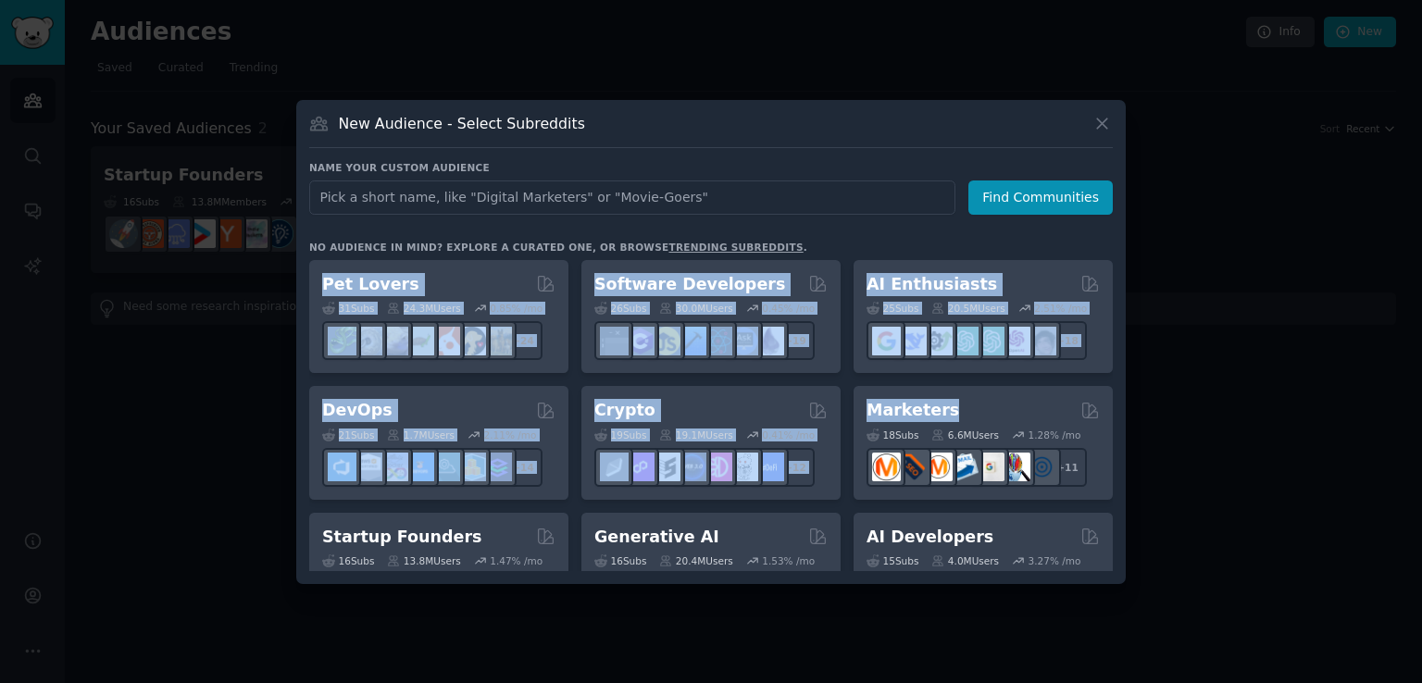
drag, startPoint x: 1087, startPoint y: 234, endPoint x: 1122, endPoint y: 404, distance: 173.7
click at [1122, 404] on div "New Audience - Select Subreddits Name your custom audience Audience Name Find C…" at bounding box center [710, 342] width 829 height 484
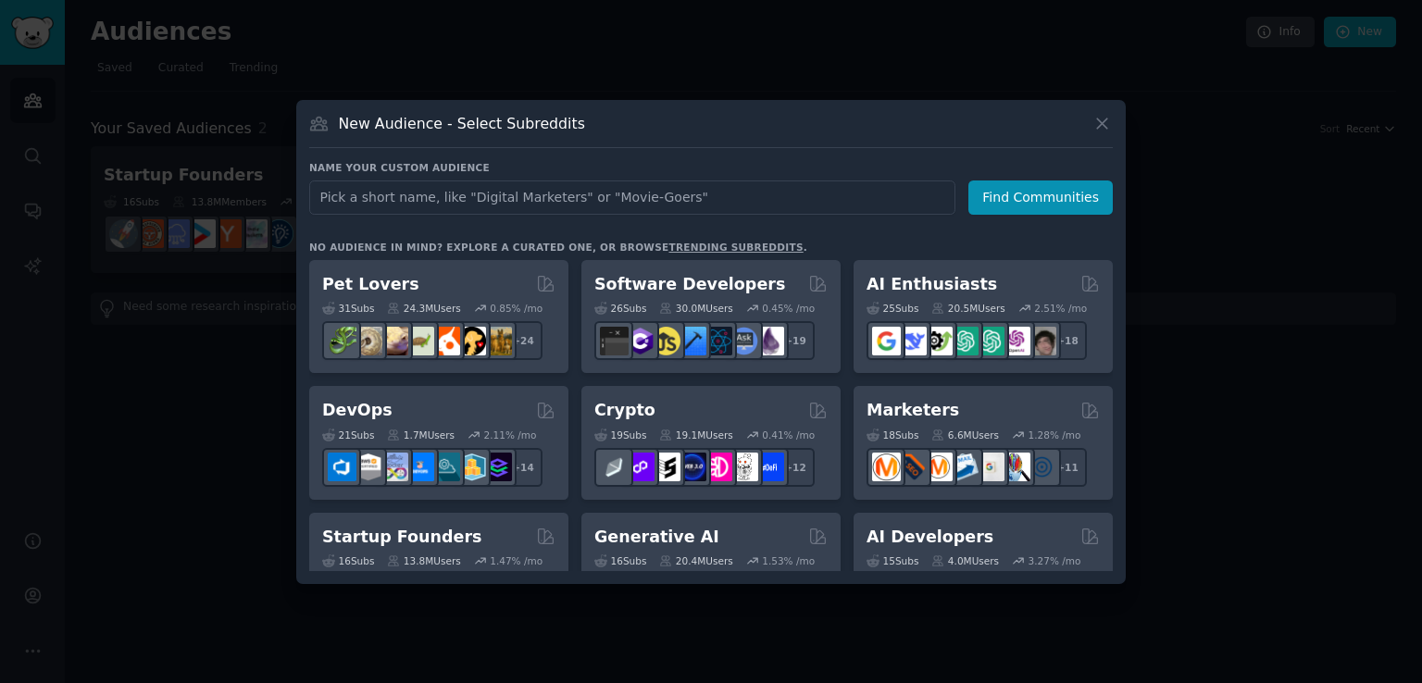
click at [1122, 404] on div "New Audience - Select Subreddits Name your custom audience Audience Name Find C…" at bounding box center [710, 342] width 829 height 484
click at [1124, 404] on div "New Audience - Select Subreddits Name your custom audience Audience Name Find C…" at bounding box center [710, 342] width 829 height 484
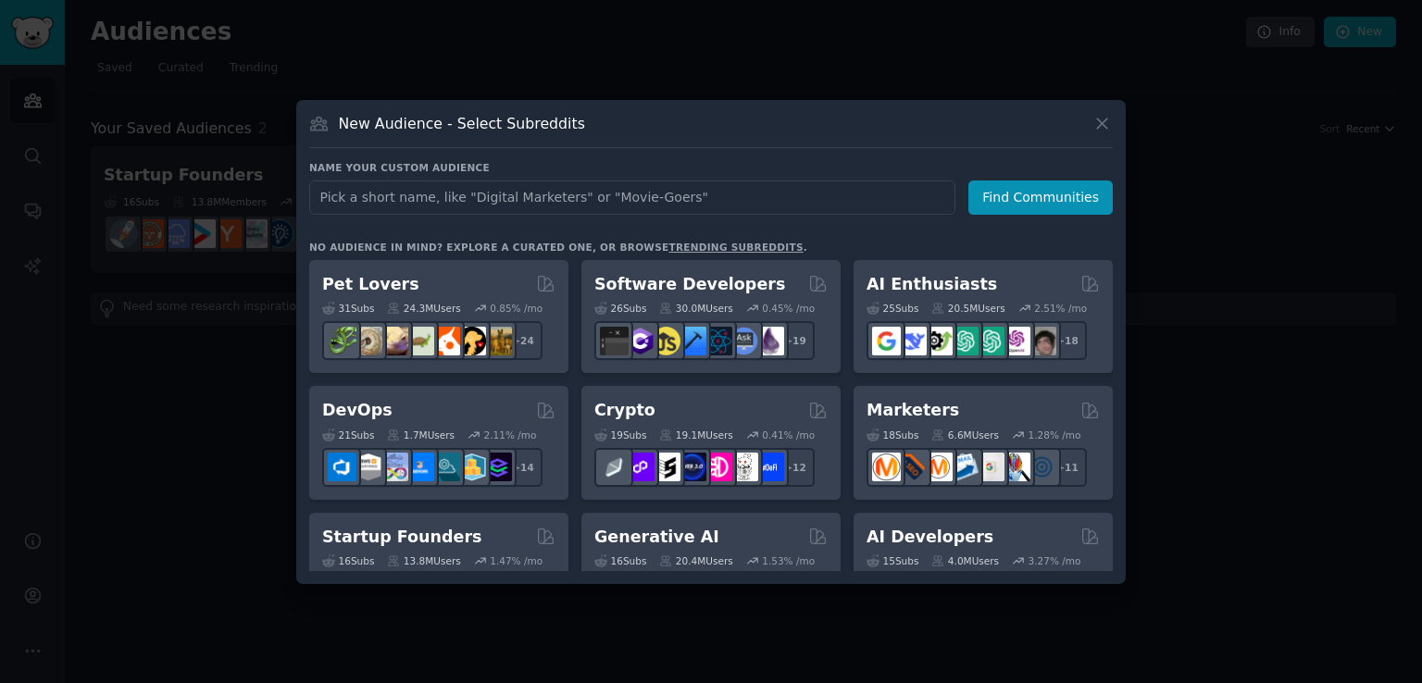
click at [469, 124] on h3 "New Audience - Select Subreddits" at bounding box center [462, 123] width 246 height 19
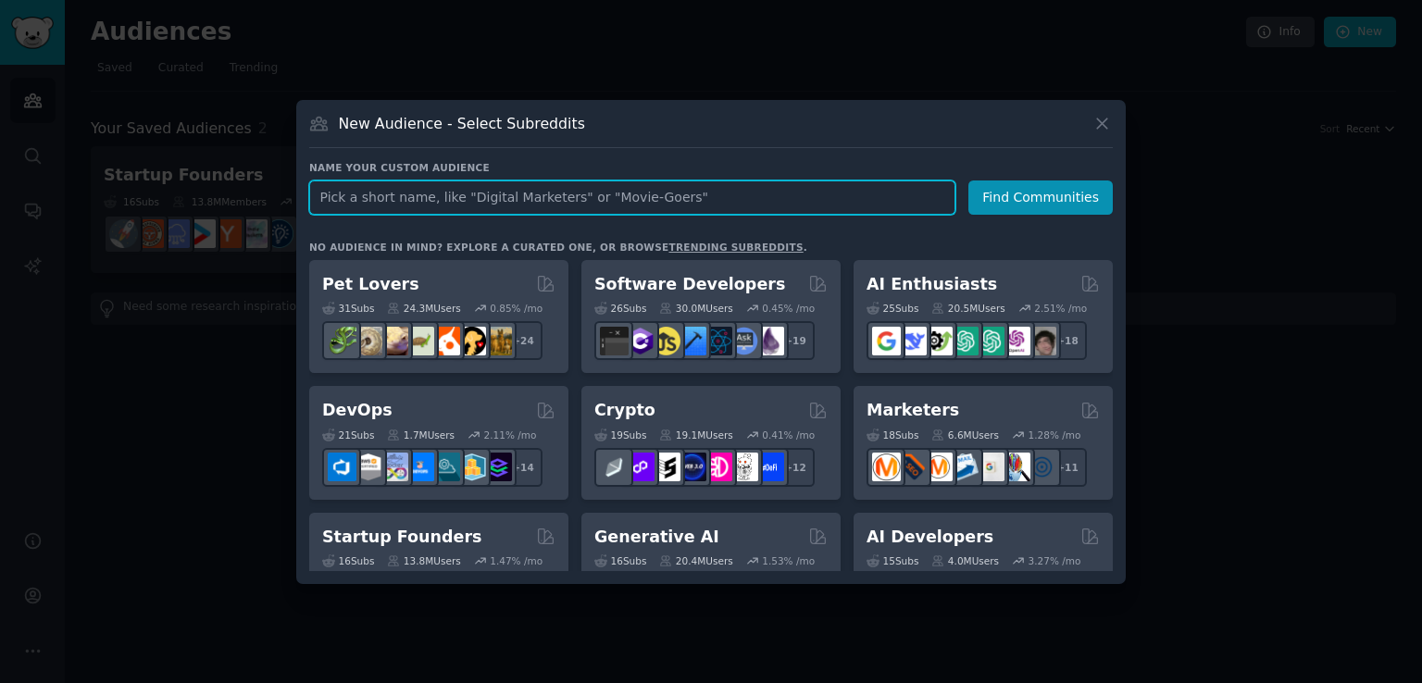
click at [507, 197] on input "text" at bounding box center [632, 197] width 646 height 34
type input "design"
click button "Find Communities" at bounding box center [1040, 197] width 144 height 34
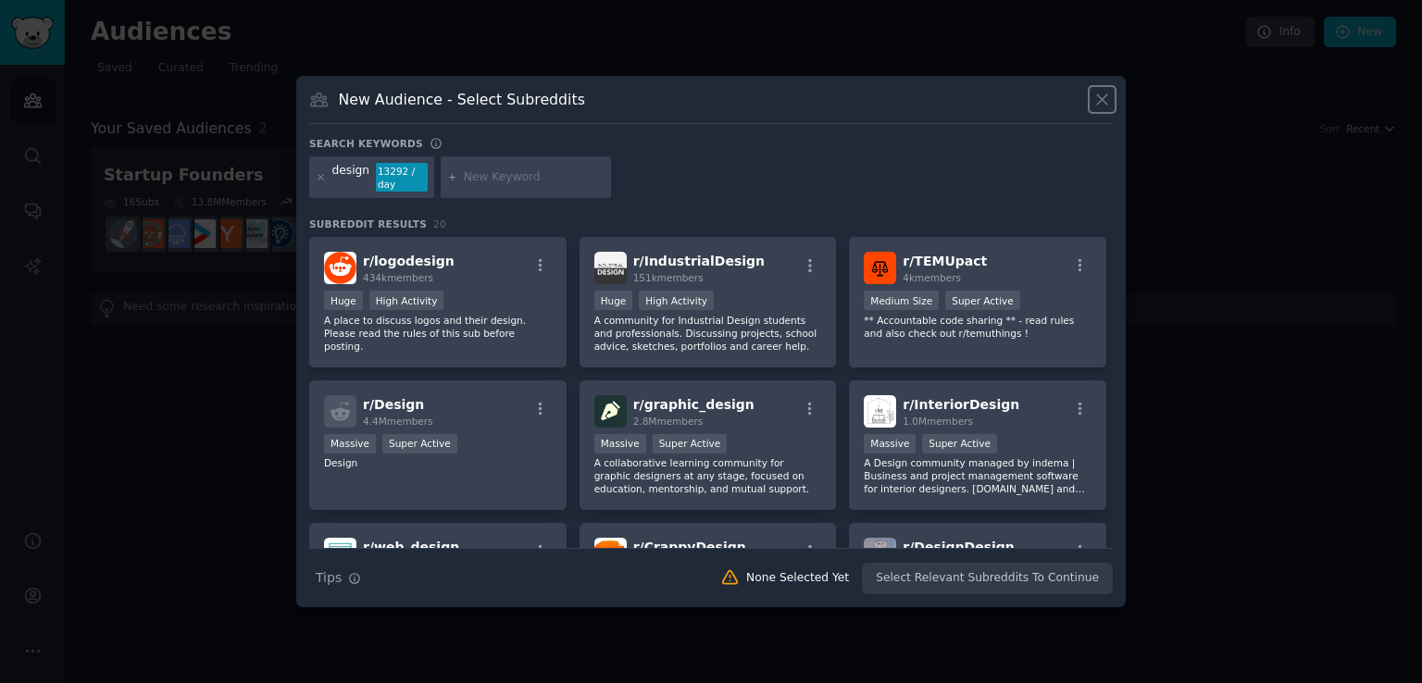
click at [1097, 99] on icon at bounding box center [1101, 99] width 19 height 19
